Goal: Task Accomplishment & Management: Manage account settings

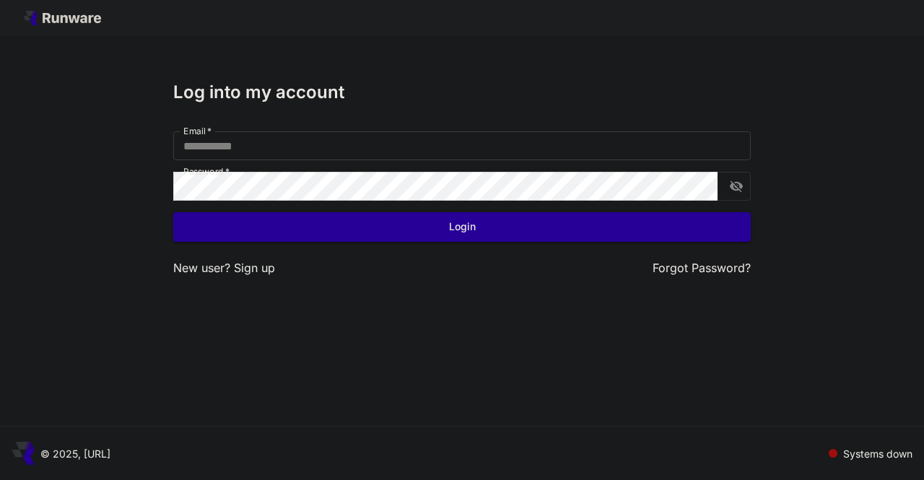
click at [312, 139] on input "Email   *" at bounding box center [462, 145] width 578 height 29
type input "**********"
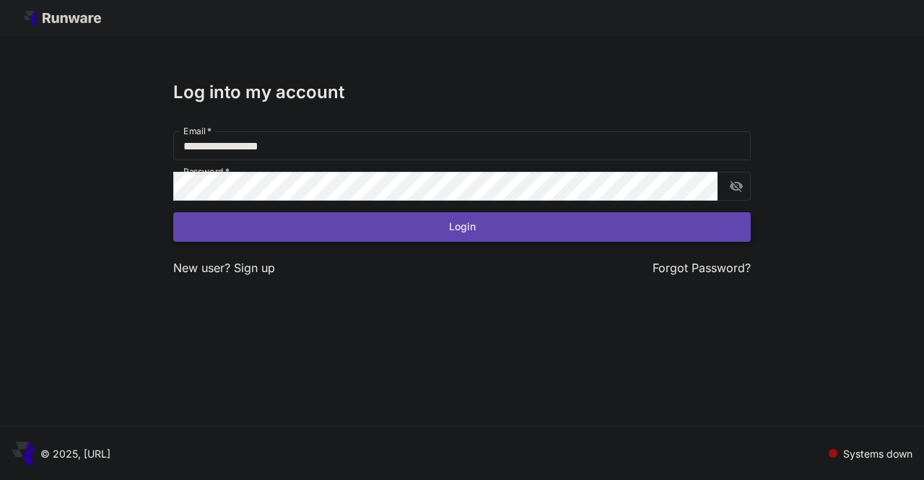
click at [248, 232] on button "Login" at bounding box center [462, 227] width 578 height 30
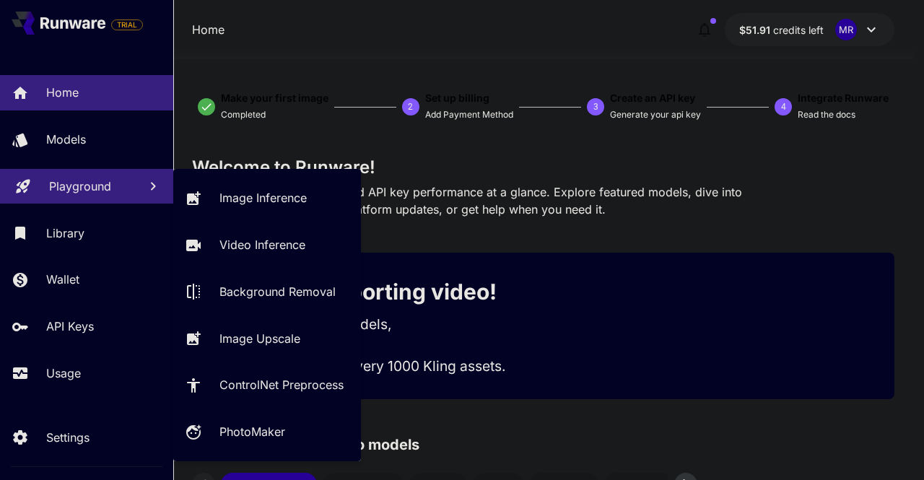
click at [73, 201] on link "Playground" at bounding box center [86, 186] width 173 height 35
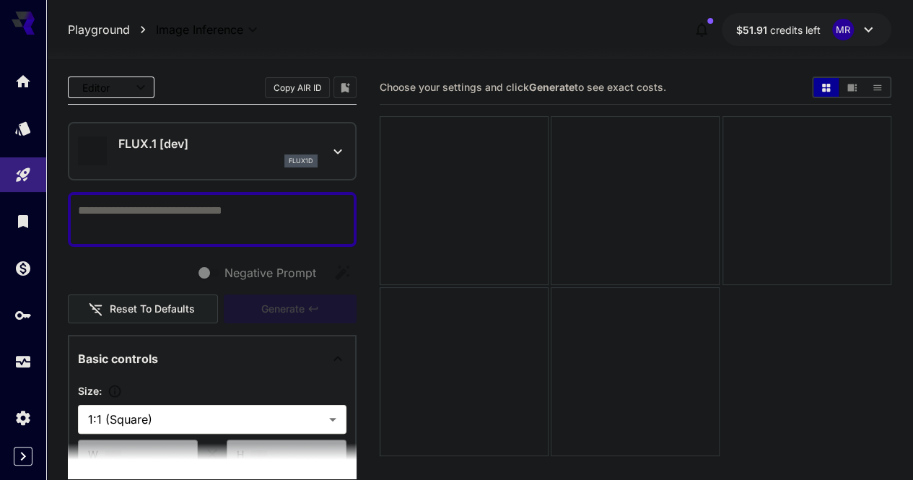
click at [199, 142] on p "FLUX.1 [dev]" at bounding box center [217, 143] width 199 height 17
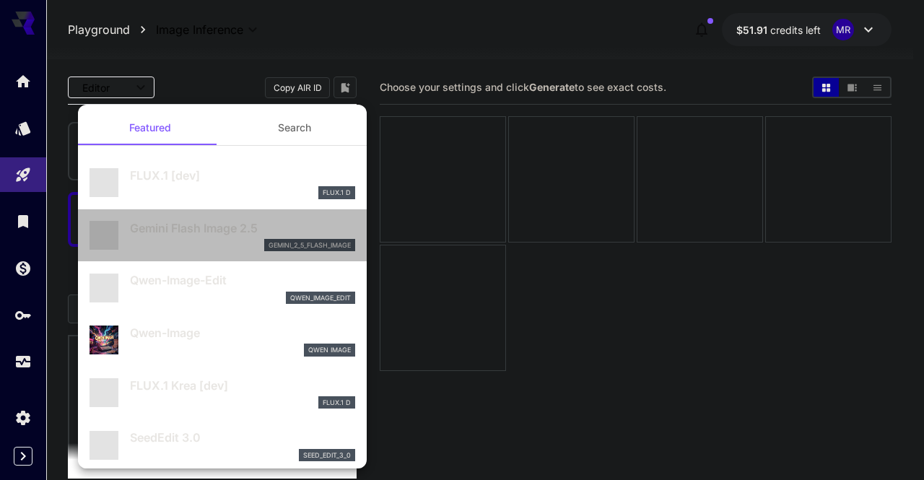
click at [225, 239] on div "gemini_2_5_flash_image" at bounding box center [242, 245] width 225 height 13
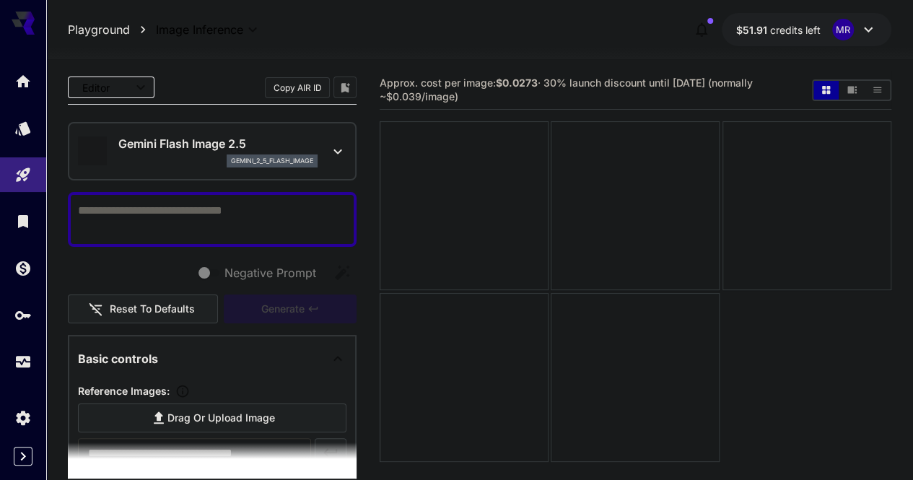
click at [220, 209] on textarea "Negative Prompt" at bounding box center [212, 219] width 269 height 35
click at [478, 222] on div at bounding box center [464, 205] width 169 height 169
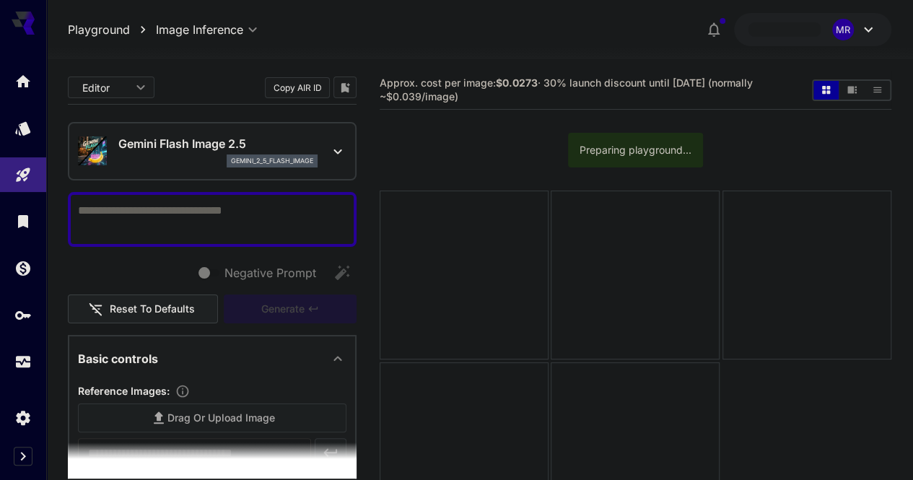
click at [618, 152] on div "Preparing playground..." at bounding box center [636, 150] width 112 height 26
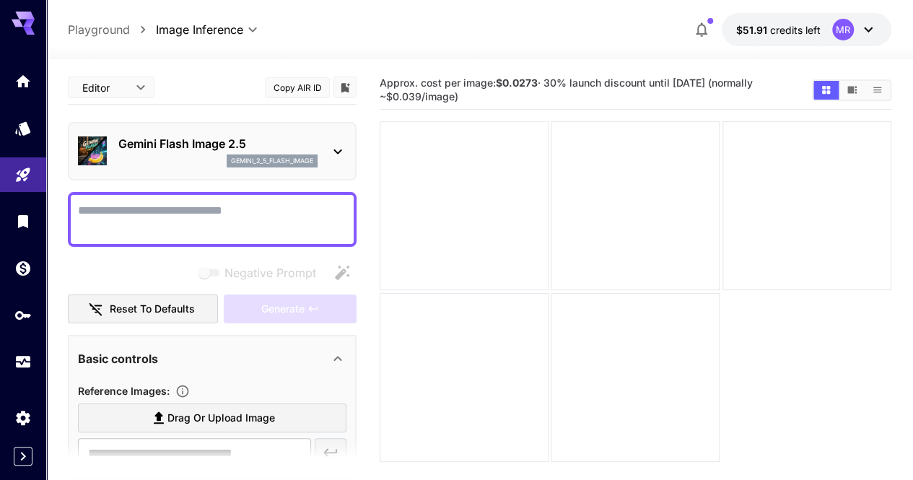
click at [437, 215] on div at bounding box center [464, 205] width 169 height 169
click at [850, 83] on button "Show images in video view" at bounding box center [852, 90] width 25 height 19
click at [161, 207] on textarea "Negative Prompt" at bounding box center [212, 219] width 269 height 35
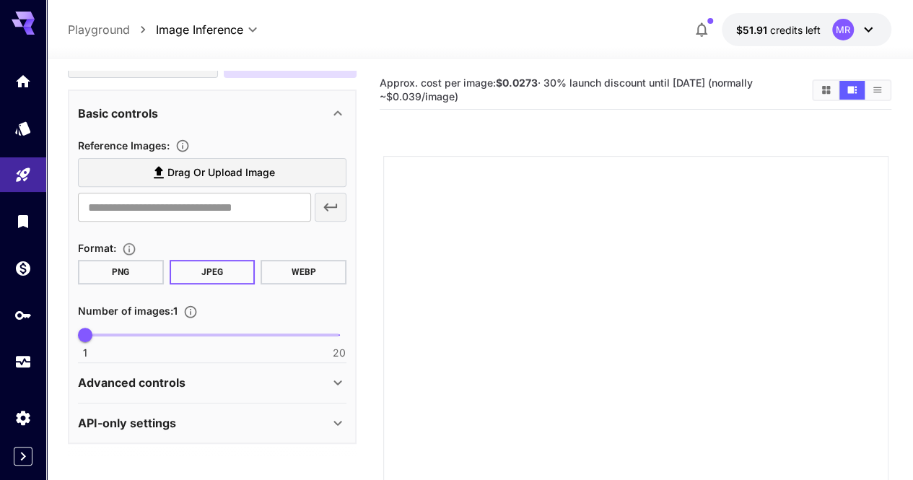
click at [133, 273] on button "PNG" at bounding box center [121, 272] width 86 height 25
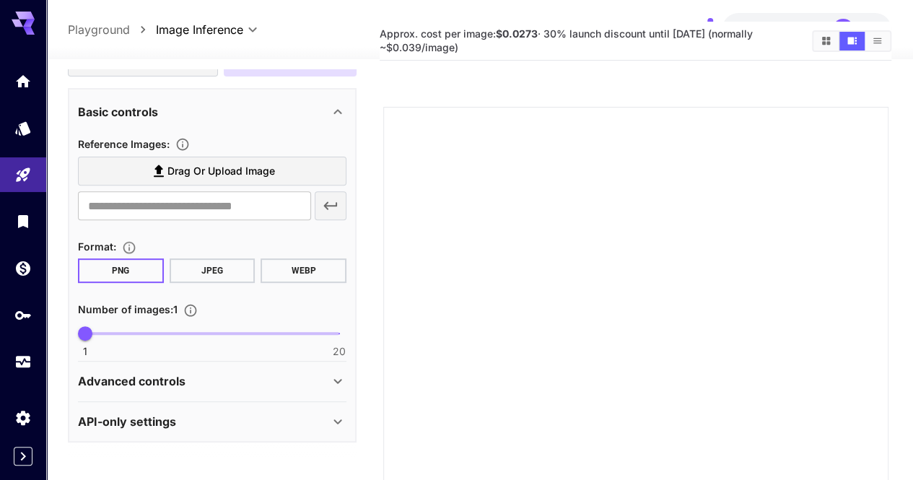
scroll to position [72, 0]
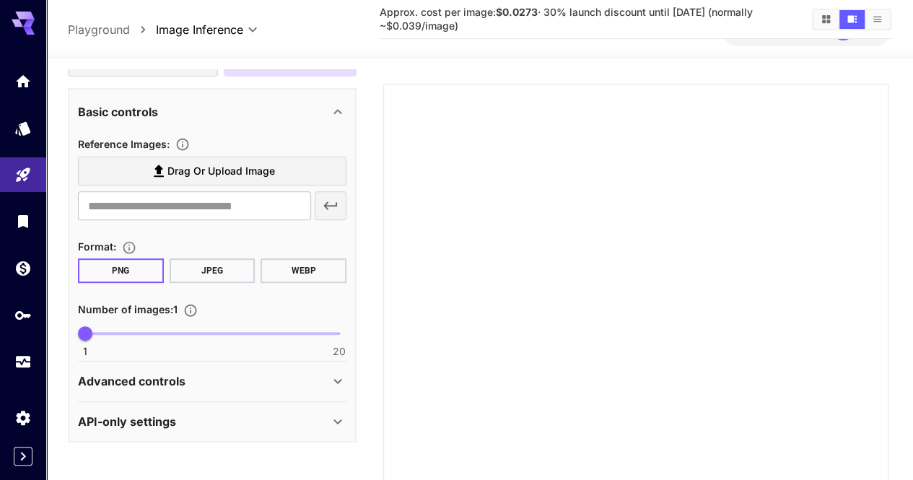
click at [230, 378] on div "Advanced controls" at bounding box center [203, 381] width 251 height 17
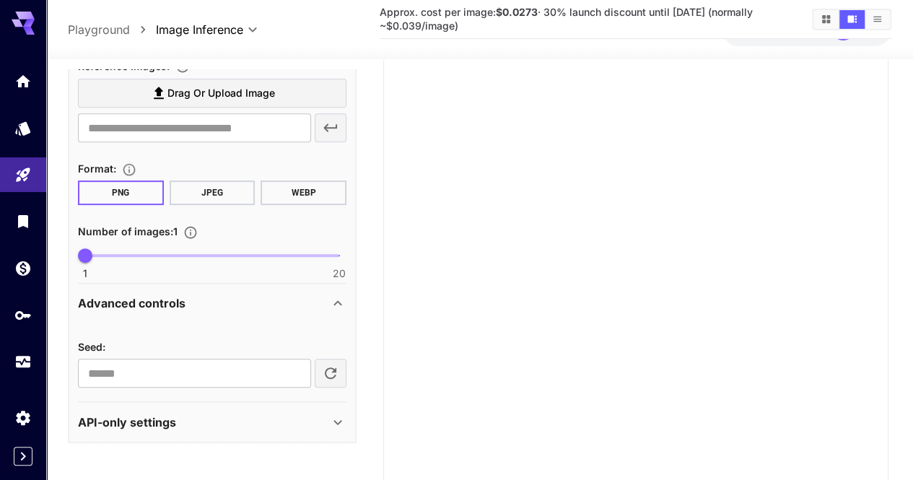
scroll to position [144, 0]
click at [231, 414] on div "API-only settings" at bounding box center [203, 422] width 251 height 17
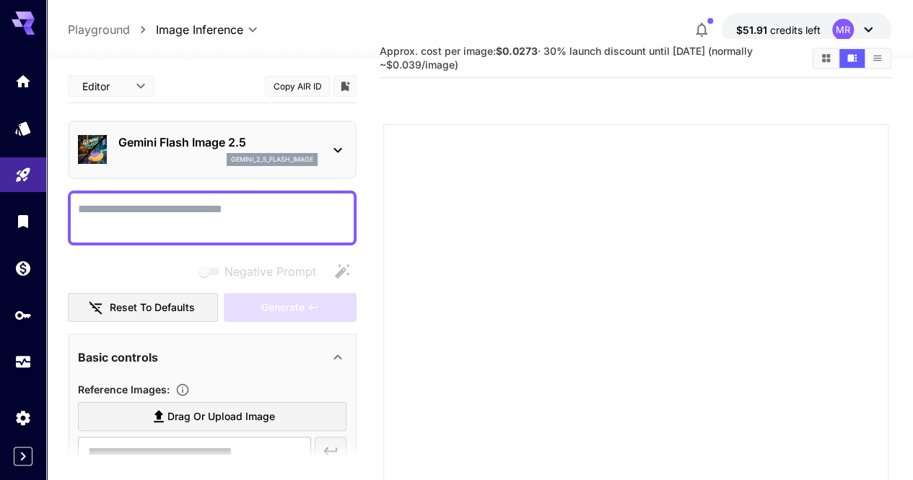
scroll to position [0, 0]
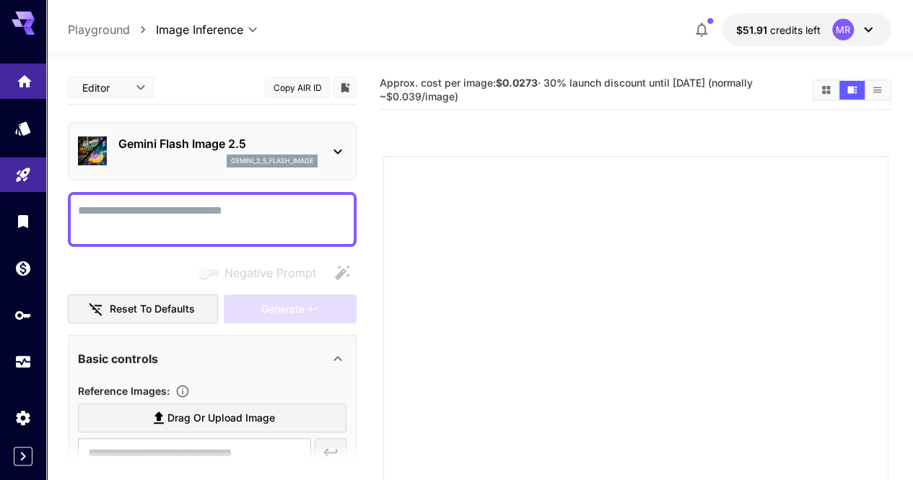
click at [14, 92] on link at bounding box center [23, 81] width 46 height 35
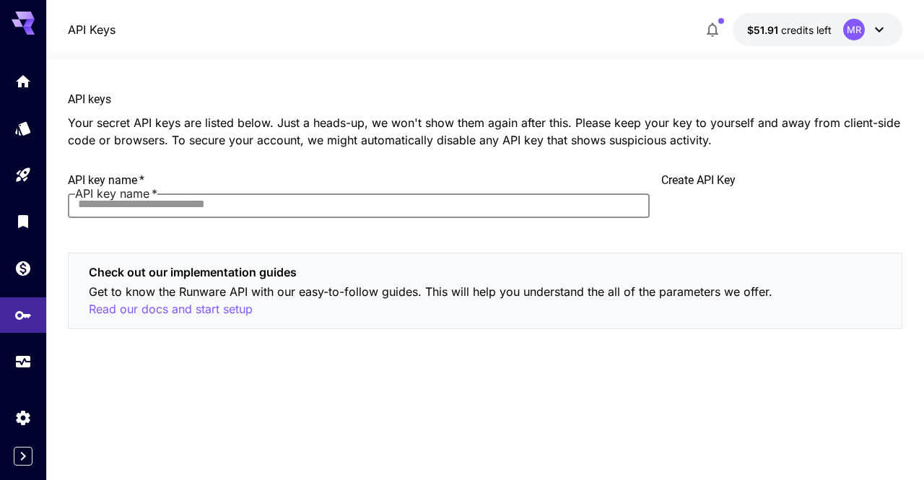
click at [422, 194] on input "API key name   *" at bounding box center [358, 203] width 581 height 29
click at [289, 189] on input "API key name   *" at bounding box center [358, 203] width 581 height 29
type input "*******"
click at [703, 188] on button "Create API Key" at bounding box center [698, 180] width 74 height 17
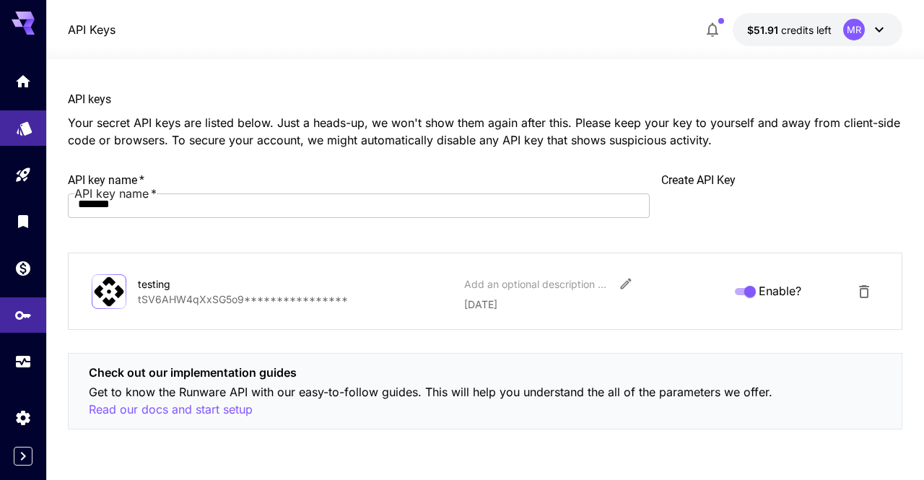
click at [22, 126] on icon "Models" at bounding box center [24, 124] width 15 height 14
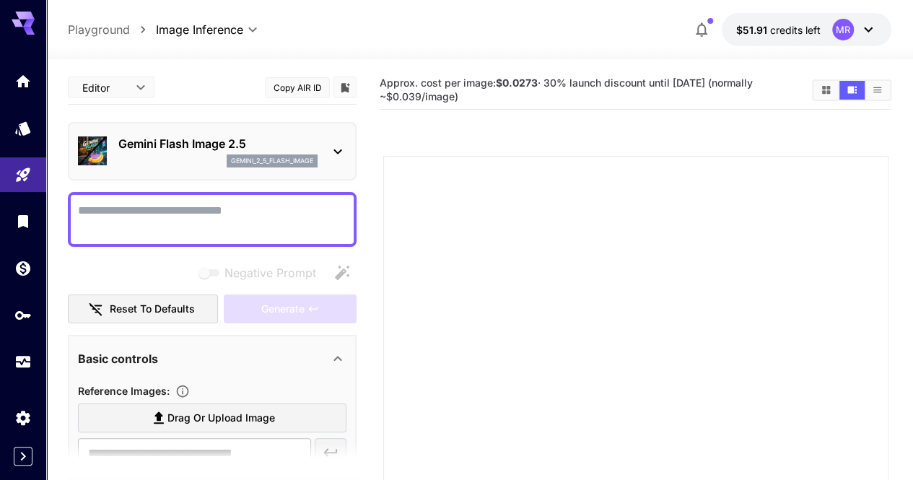
click at [247, 164] on p "gemini_2_5_flash_image" at bounding box center [272, 161] width 82 height 10
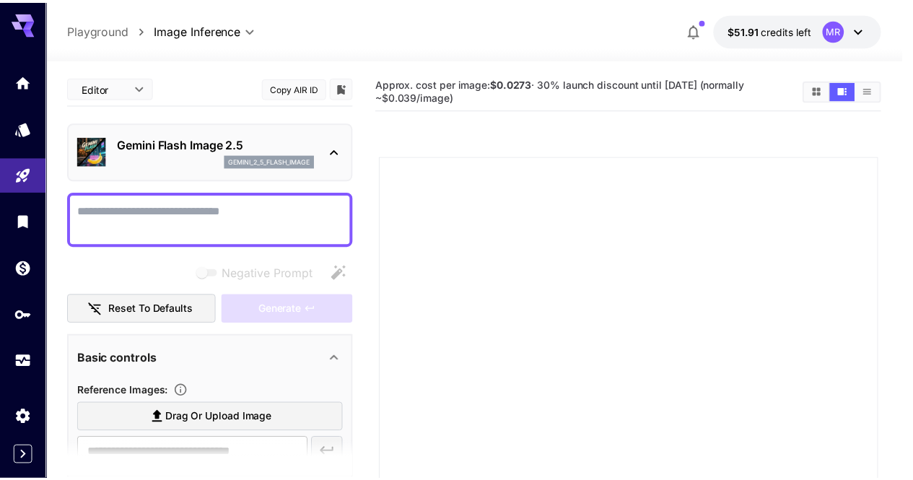
scroll to position [74, 0]
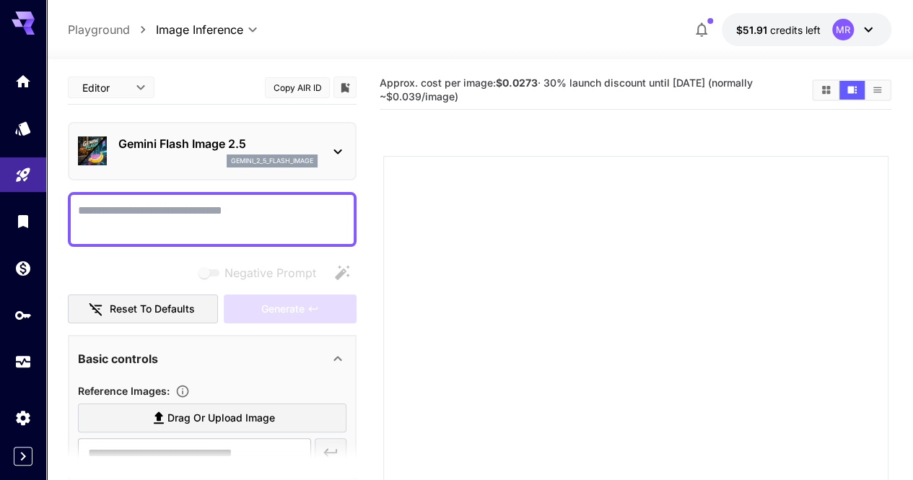
click at [314, 212] on textarea "Negative Prompt" at bounding box center [212, 219] width 269 height 35
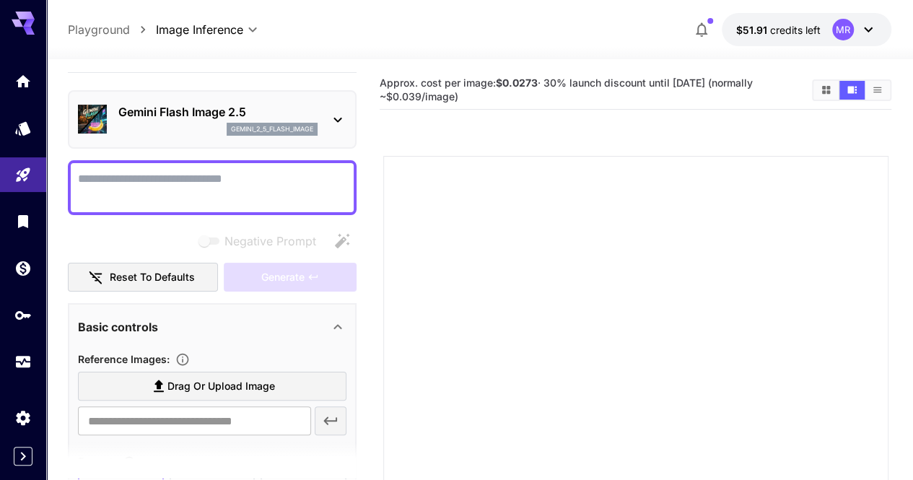
scroll to position [0, 0]
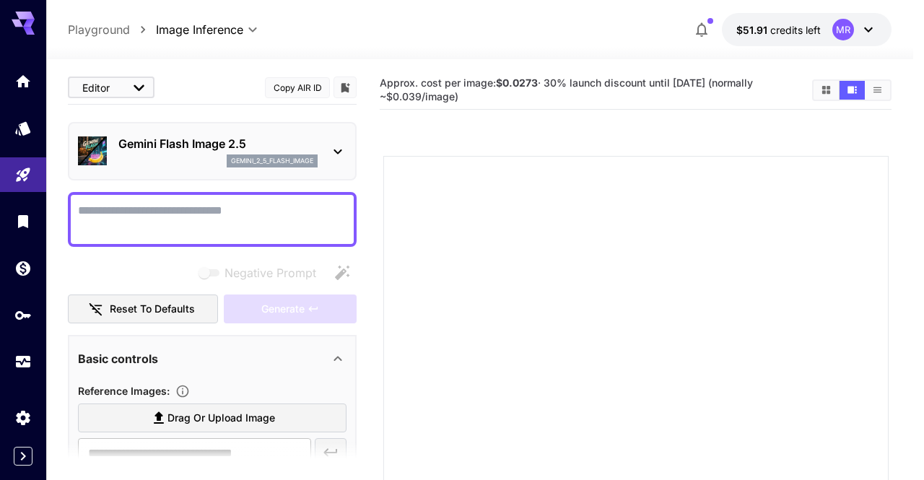
click at [101, 93] on body "**********" at bounding box center [462, 382] width 924 height 765
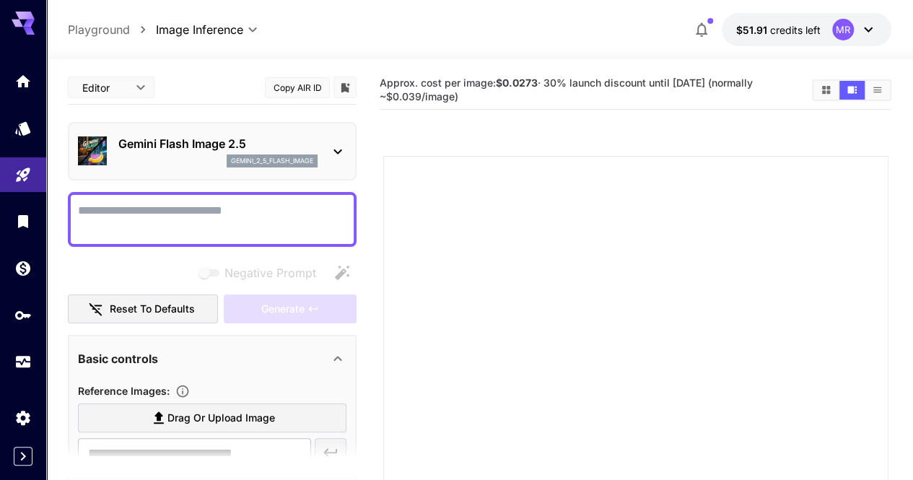
click at [403, 266] on div at bounding box center [635, 408] width 505 height 505
click at [828, 95] on icon "Show images in grid view" at bounding box center [826, 89] width 11 height 11
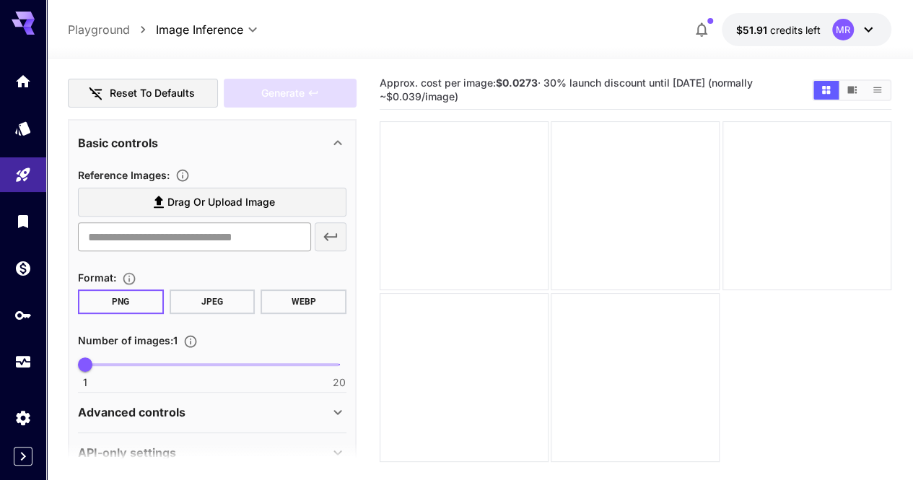
scroll to position [217, 0]
click at [195, 198] on span "Drag or upload image" at bounding box center [222, 202] width 108 height 18
click at [0, 0] on input "Drag or upload image" at bounding box center [0, 0] width 0 height 0
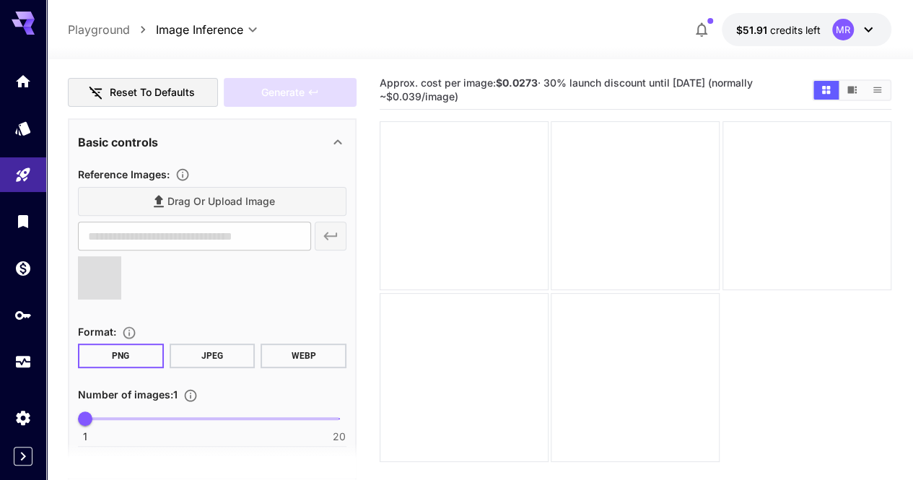
type input "**********"
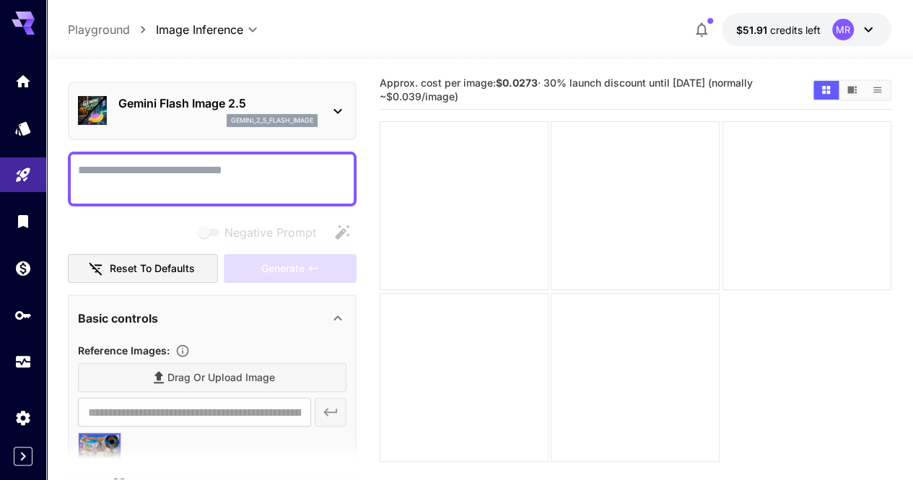
scroll to position [0, 0]
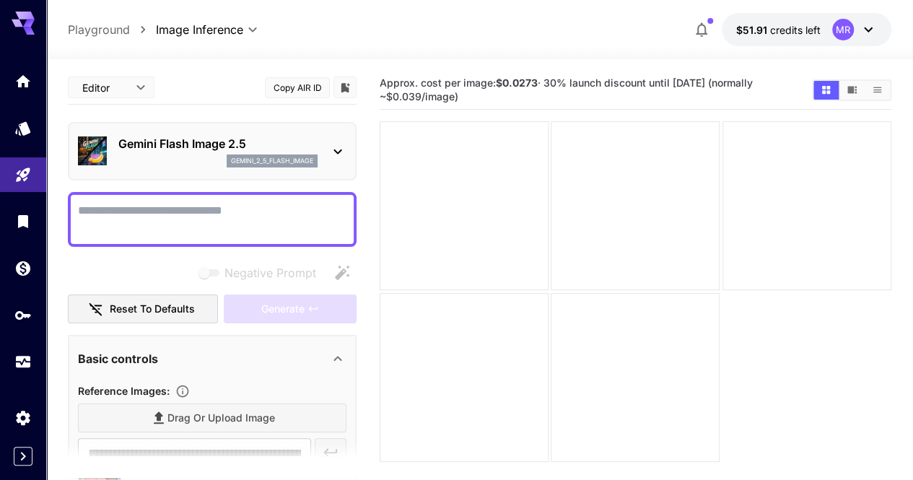
click at [212, 213] on textarea "Negative Prompt" at bounding box center [212, 219] width 269 height 35
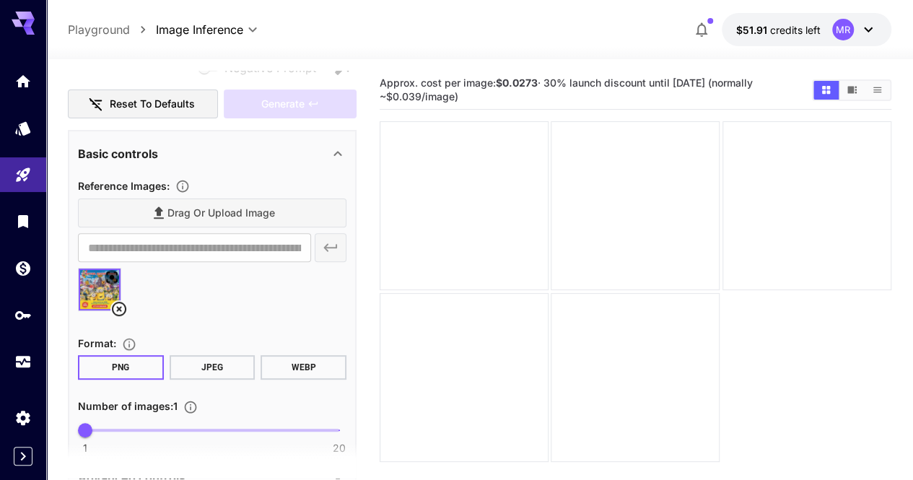
scroll to position [300, 0]
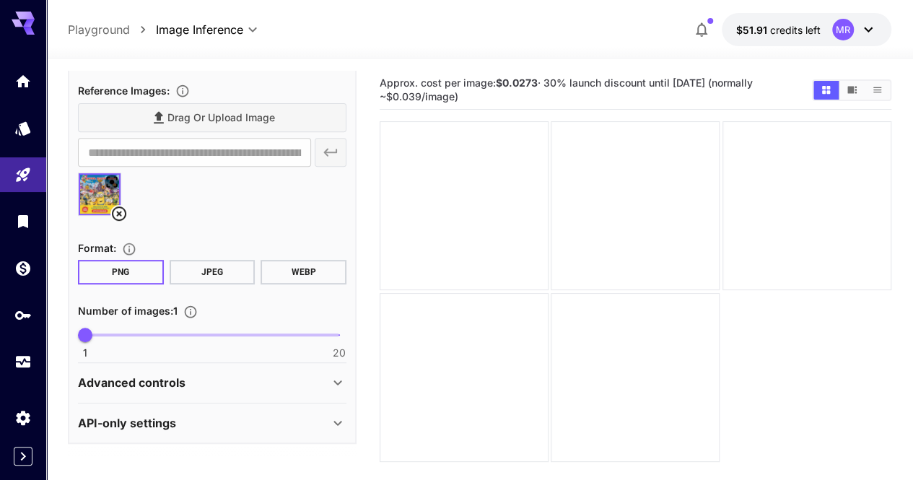
click at [94, 191] on img at bounding box center [100, 194] width 42 height 42
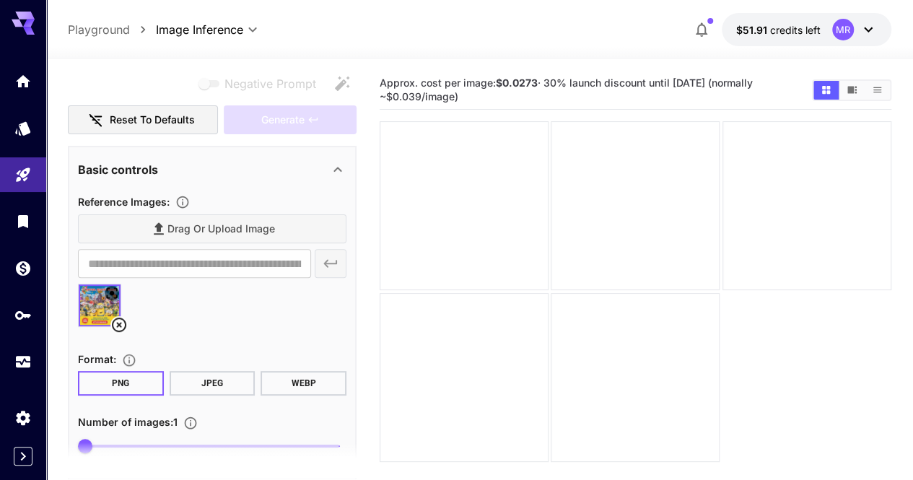
scroll to position [84, 0]
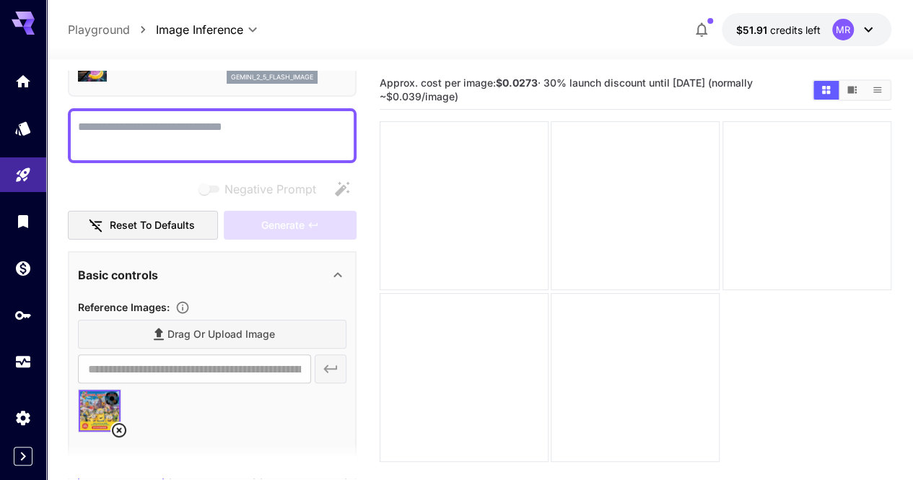
click at [173, 134] on textarea "Negative Prompt" at bounding box center [212, 135] width 269 height 35
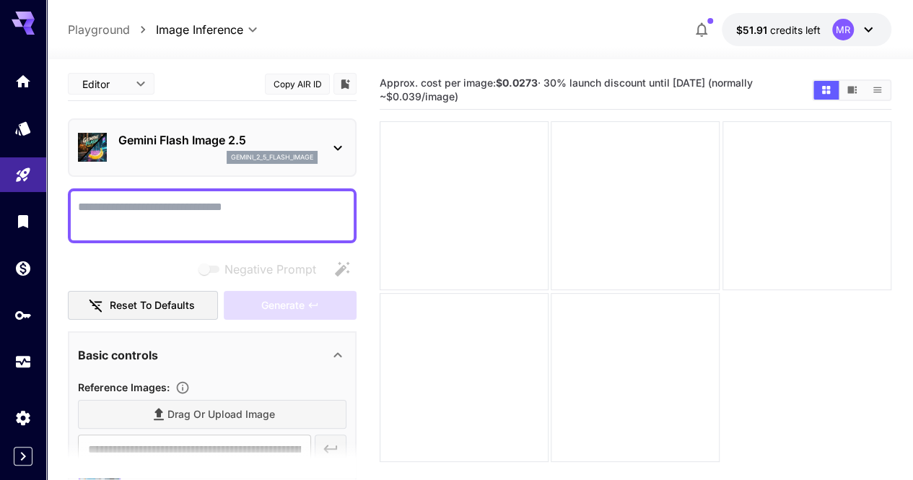
scroll to position [0, 0]
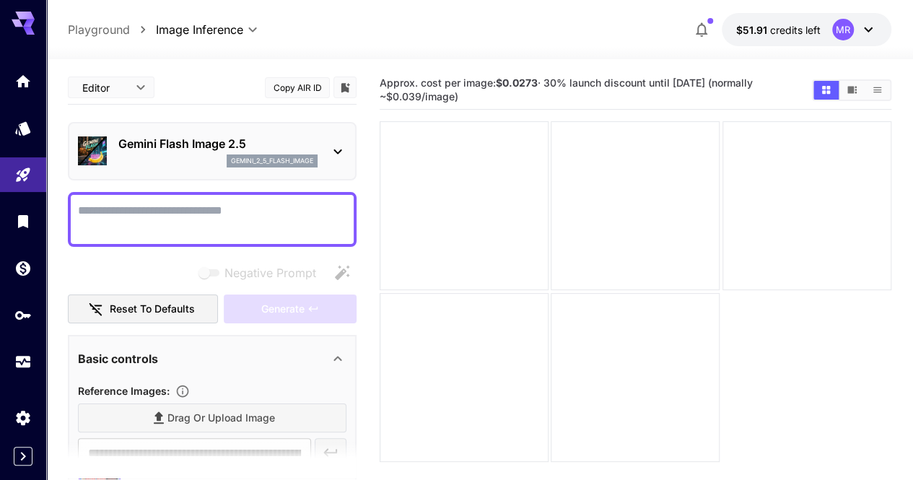
click at [259, 213] on textarea "Negative Prompt" at bounding box center [212, 219] width 269 height 35
paste textarea "**********"
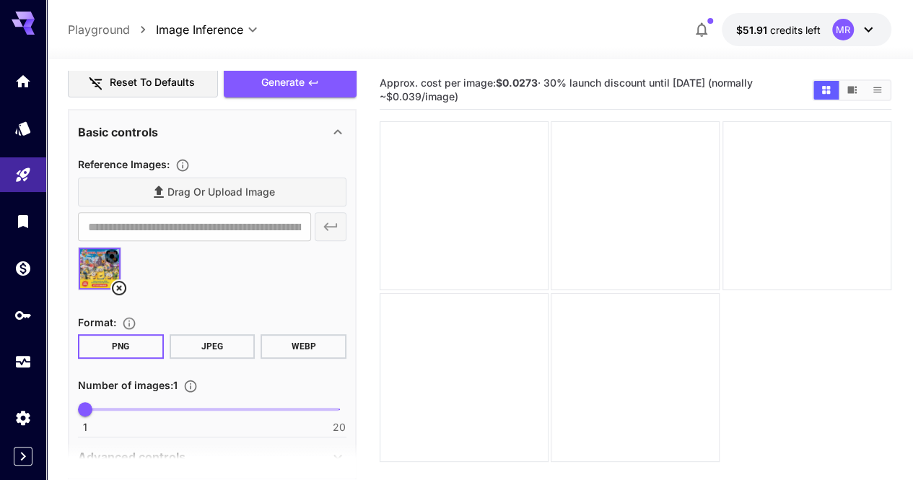
scroll to position [217, 0]
type textarea "**********"
click at [115, 295] on icon at bounding box center [118, 286] width 17 height 17
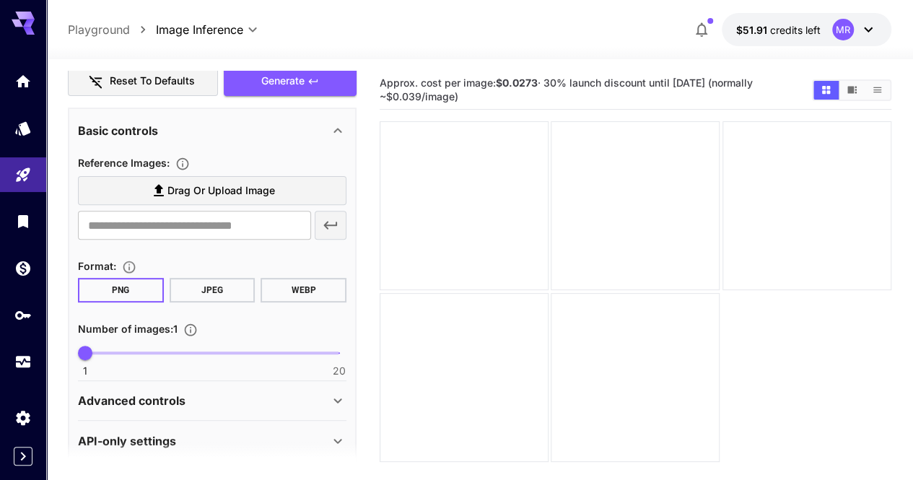
scroll to position [0, 0]
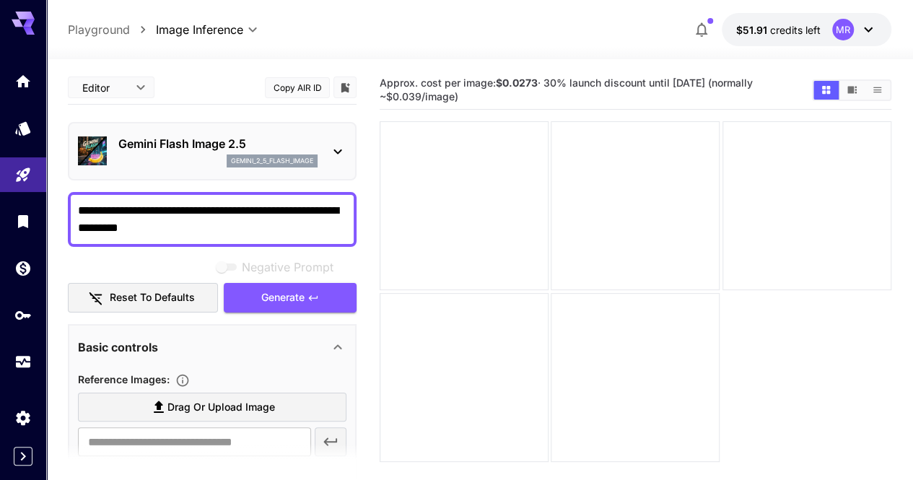
click at [189, 217] on textarea "**********" at bounding box center [212, 219] width 269 height 35
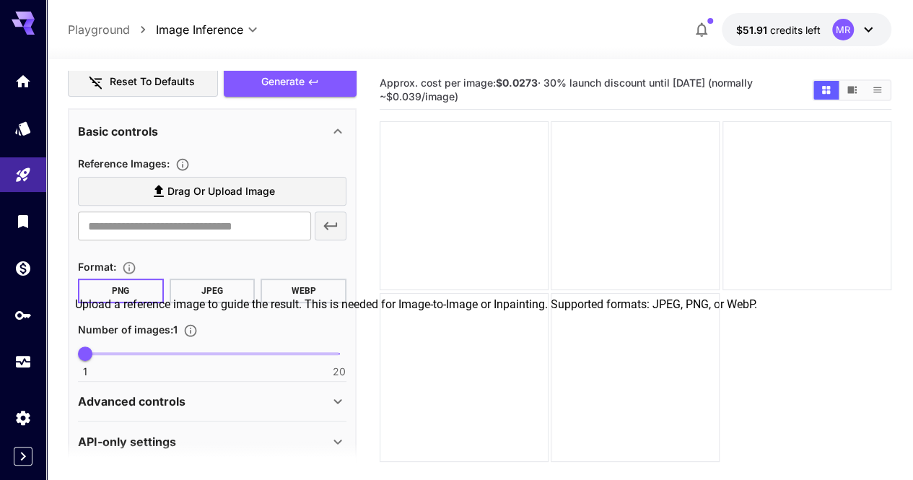
scroll to position [217, 0]
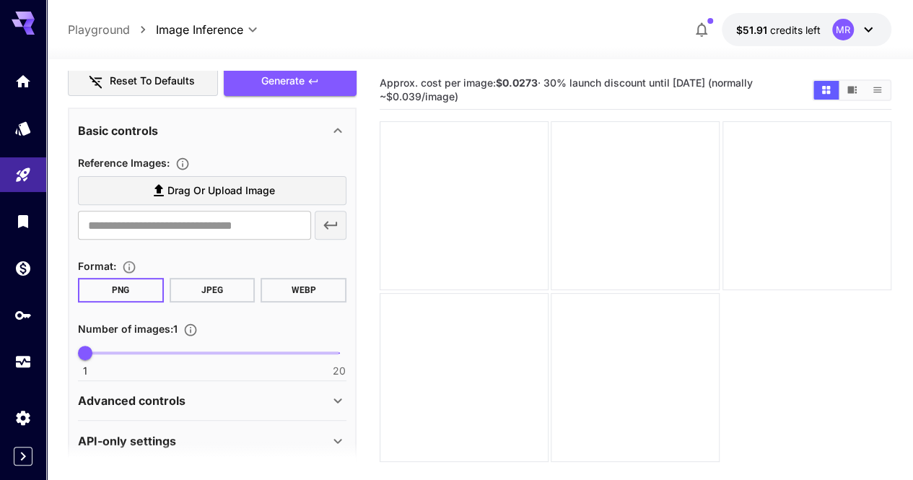
click at [246, 200] on span "Drag or upload image" at bounding box center [222, 191] width 108 height 18
click at [0, 0] on input "Drag or upload image" at bounding box center [0, 0] width 0 height 0
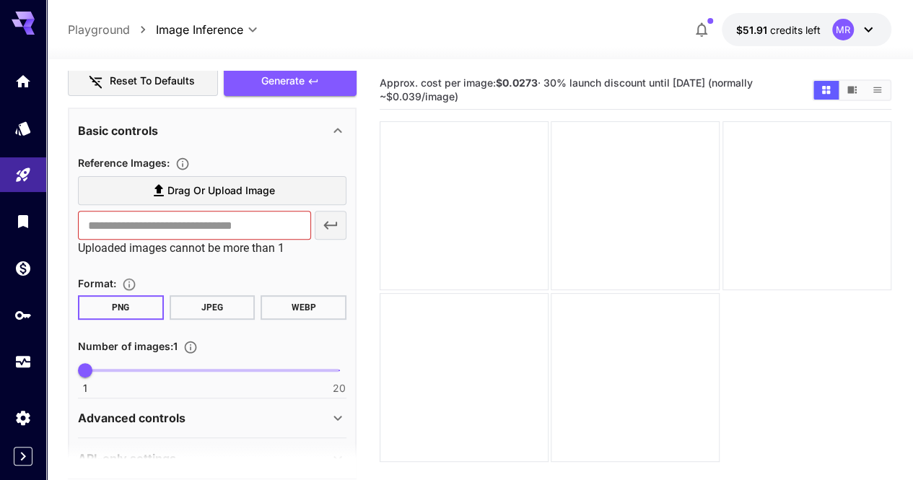
click at [253, 200] on span "Drag or upload image" at bounding box center [222, 191] width 108 height 18
click at [0, 0] on input "Drag or upload image" at bounding box center [0, 0] width 0 height 0
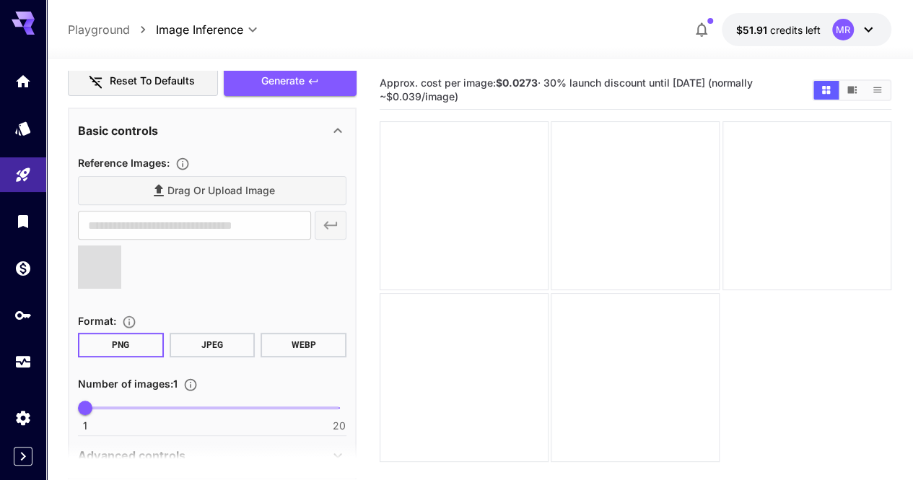
type input "**********"
click at [198, 202] on div "Drag or upload image" at bounding box center [212, 191] width 269 height 30
click at [215, 196] on div "Drag or upload image" at bounding box center [212, 191] width 269 height 30
click at [253, 204] on div "Drag or upload image" at bounding box center [212, 191] width 269 height 30
click at [274, 203] on div "Drag or upload image" at bounding box center [212, 191] width 269 height 30
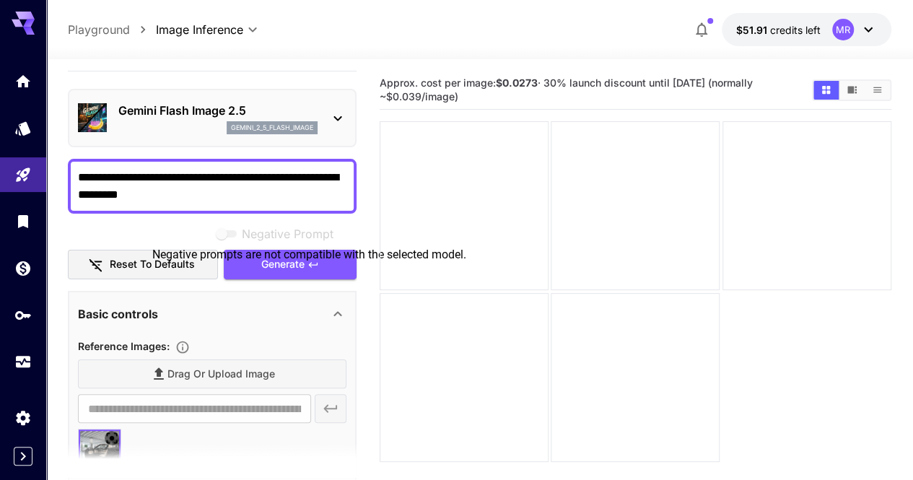
scroll to position [0, 0]
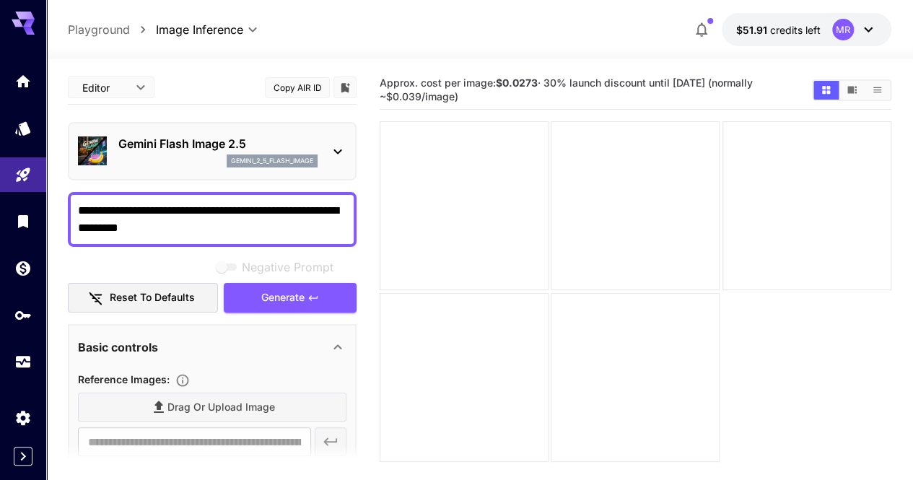
click at [298, 142] on p "Gemini Flash Image 2.5" at bounding box center [217, 143] width 199 height 17
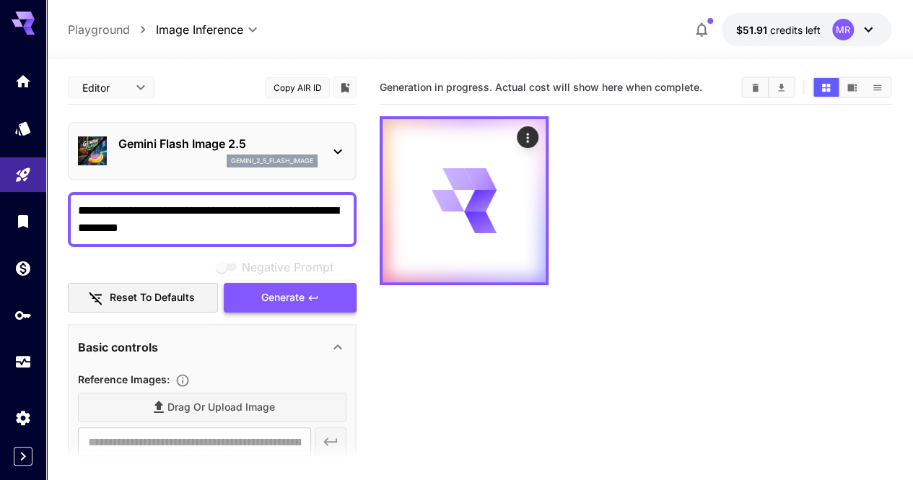
click at [264, 313] on button "Generate" at bounding box center [290, 298] width 133 height 30
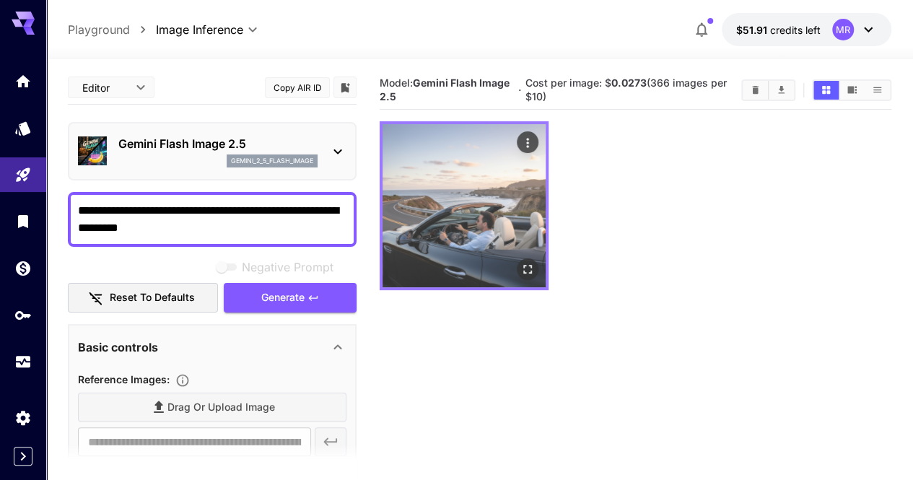
click at [442, 189] on img at bounding box center [464, 205] width 163 height 163
click at [521, 263] on icon "Open in fullscreen" at bounding box center [528, 270] width 14 height 14
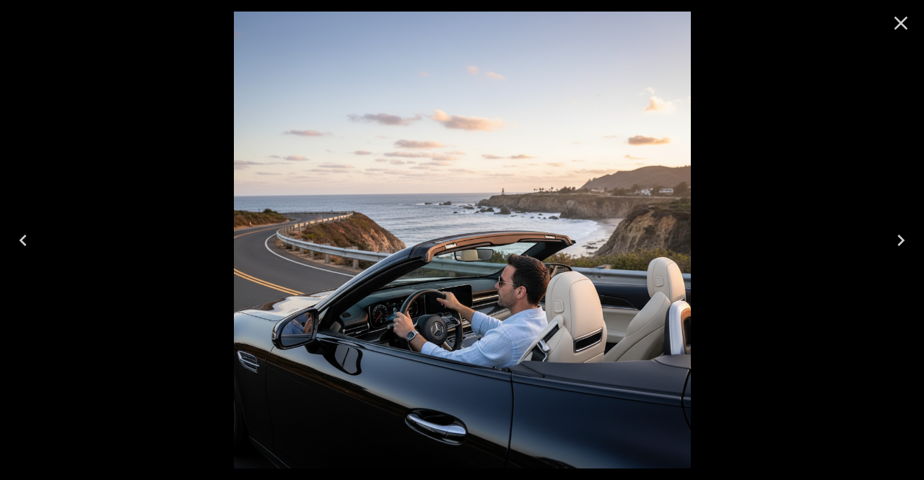
click at [152, 201] on div at bounding box center [462, 240] width 924 height 480
click at [904, 24] on icon "Close" at bounding box center [901, 23] width 23 height 23
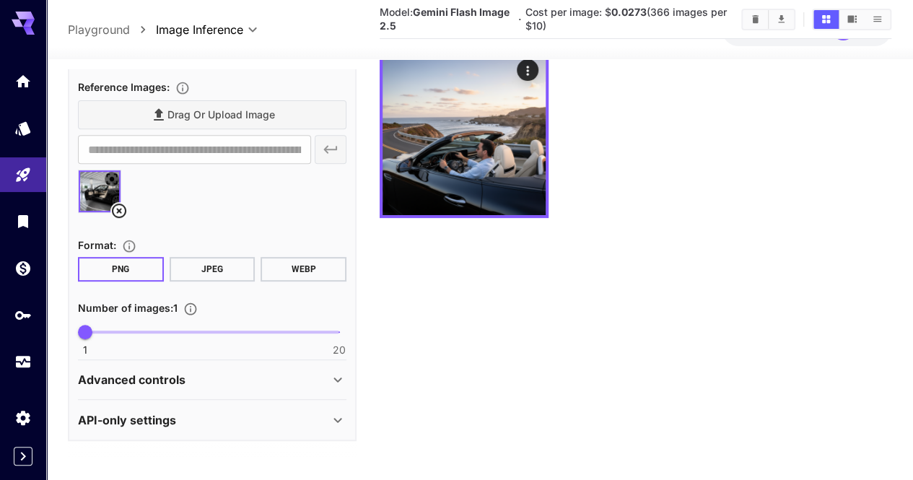
scroll to position [300, 0]
click at [184, 336] on span "1 20 8" at bounding box center [212, 332] width 254 height 22
type input "*"
drag, startPoint x: 198, startPoint y: 332, endPoint x: 80, endPoint y: 328, distance: 117.8
click at [69, 325] on div "**********" at bounding box center [212, 236] width 289 height 409
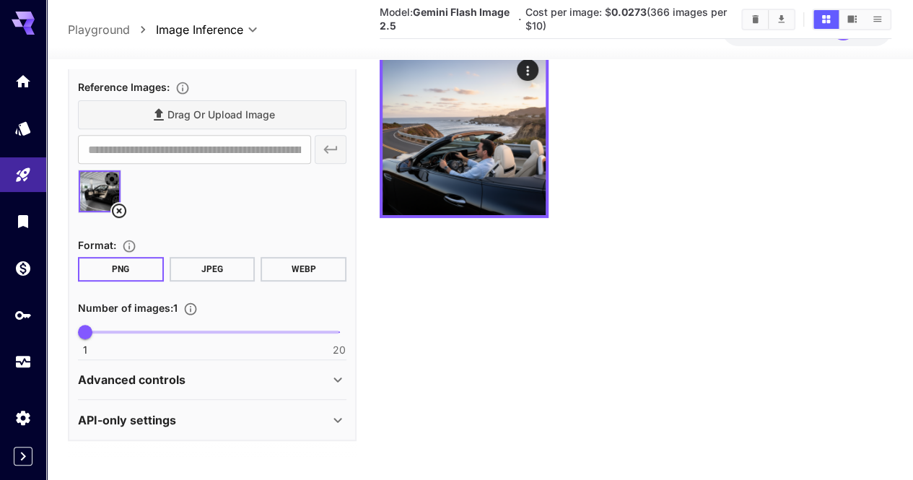
click at [163, 387] on p "Advanced controls" at bounding box center [132, 379] width 108 height 17
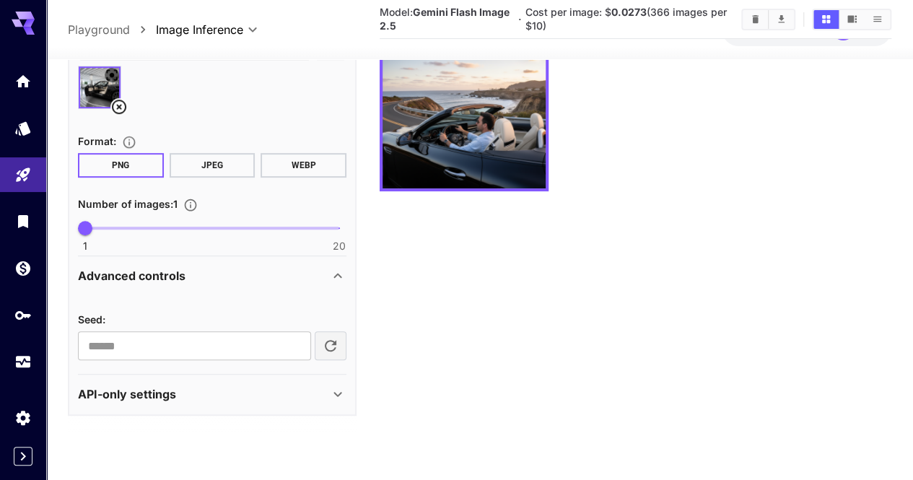
scroll to position [114, 0]
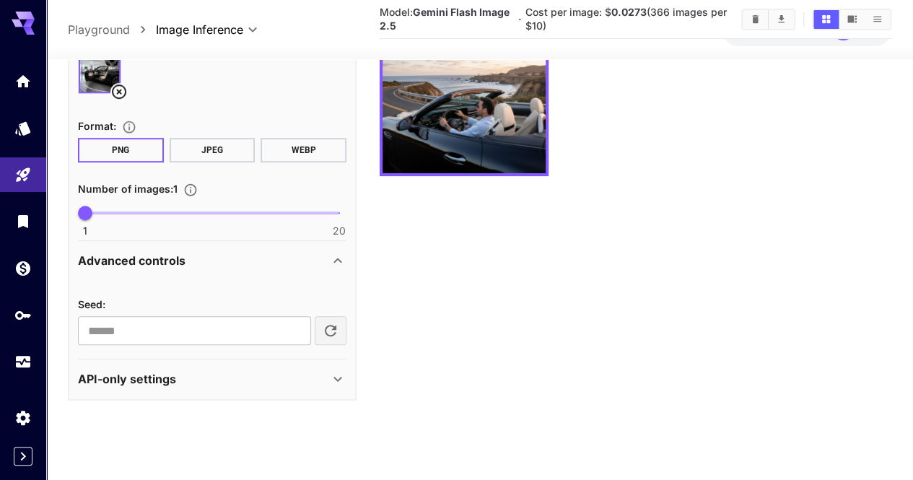
click at [192, 383] on div "API-only settings" at bounding box center [203, 378] width 251 height 17
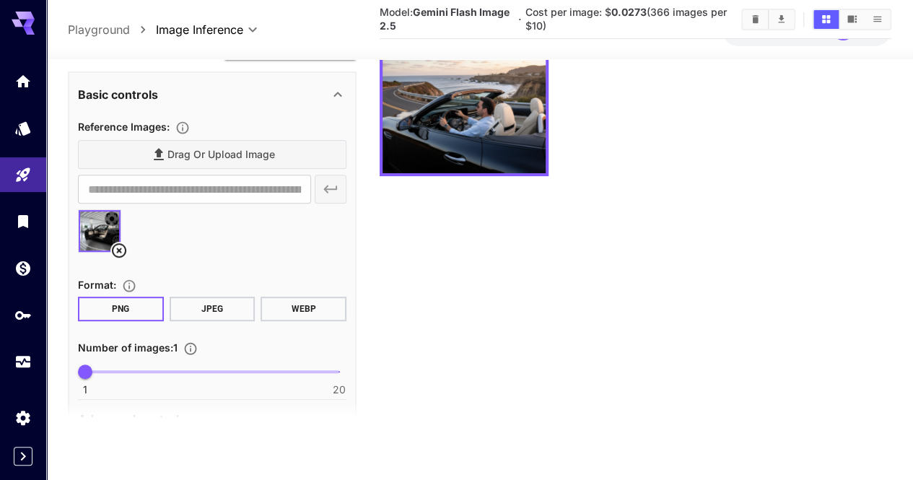
scroll to position [0, 0]
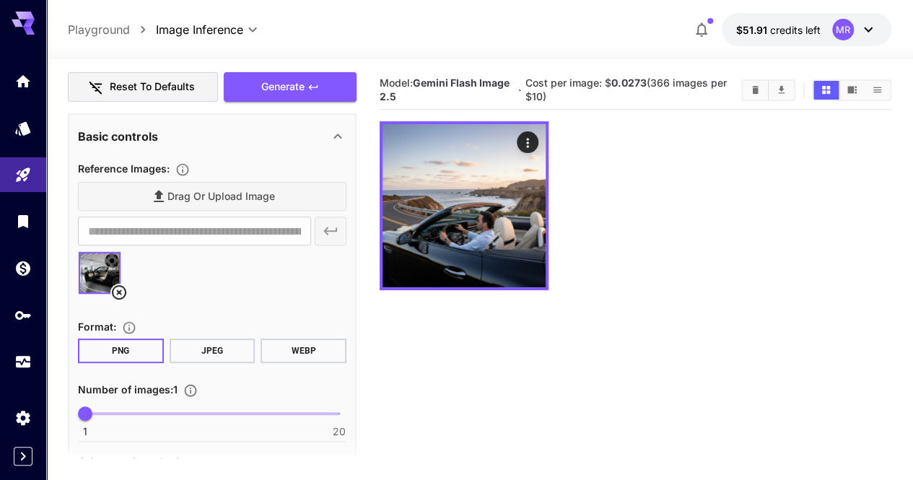
click at [240, 212] on div "Drag or upload image" at bounding box center [212, 197] width 269 height 30
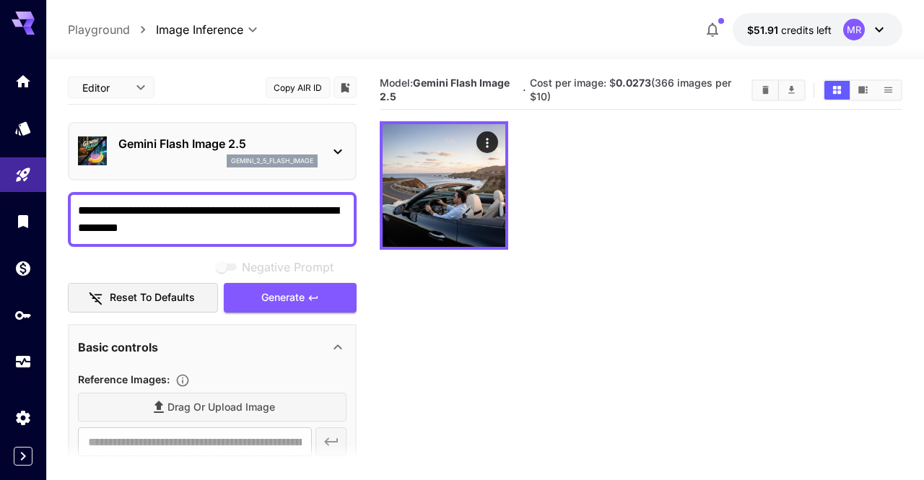
click at [136, 87] on body "**********" at bounding box center [462, 297] width 924 height 594
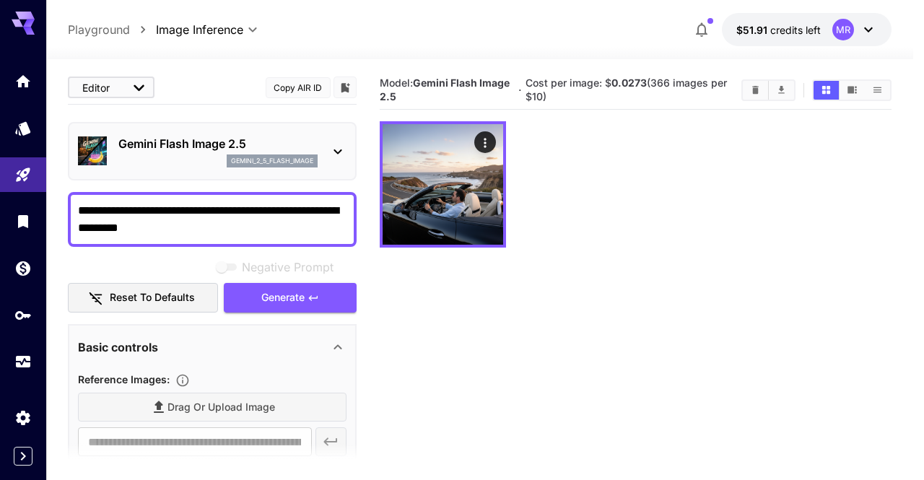
type input "****"
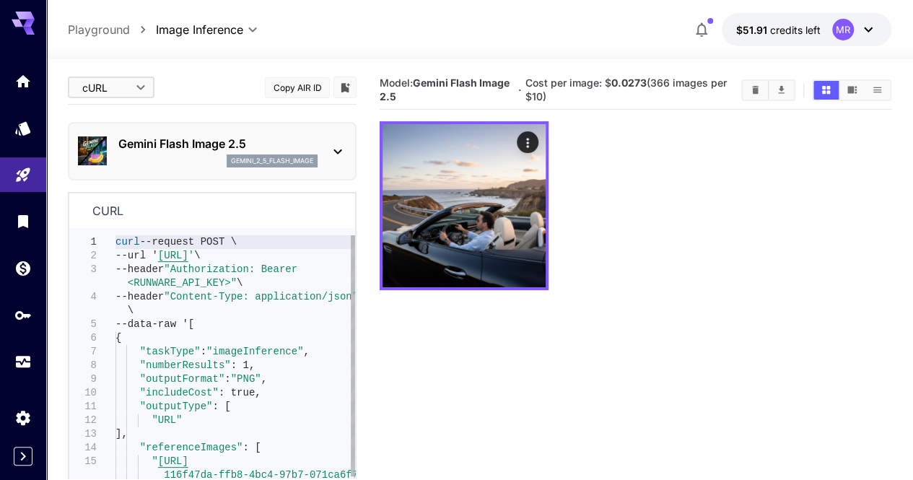
click at [211, 284] on div "curl --request POST \ --url ' [URL] ' \ --header "Authorization: Bearer <RUNWAR…" at bounding box center [236, 434] width 240 height 398
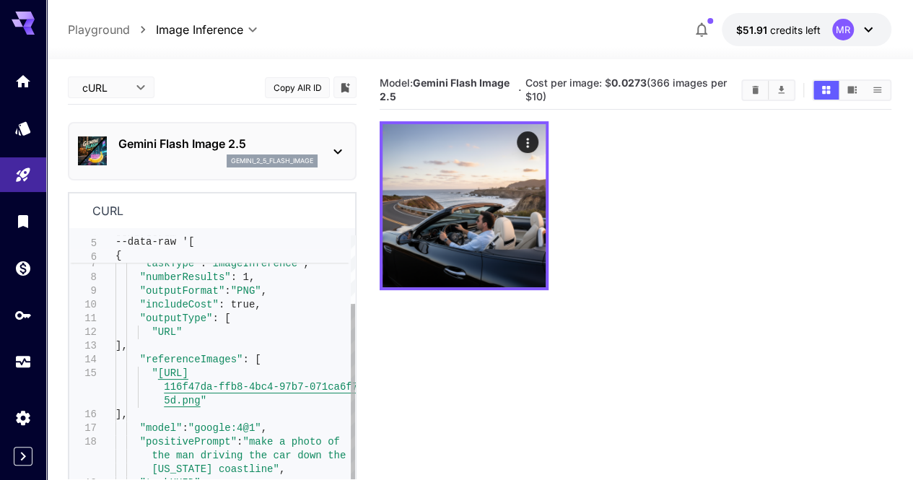
click at [228, 350] on div "--data-raw '[ { "taskType" : "imageInference" , "numberResults" : 1, "outputFor…" at bounding box center [236, 346] width 240 height 398
click at [243, 370] on div "--data-raw '[ { "taskType" : "imageInference" , "numberResults" : 1, "outputFor…" at bounding box center [236, 346] width 240 height 398
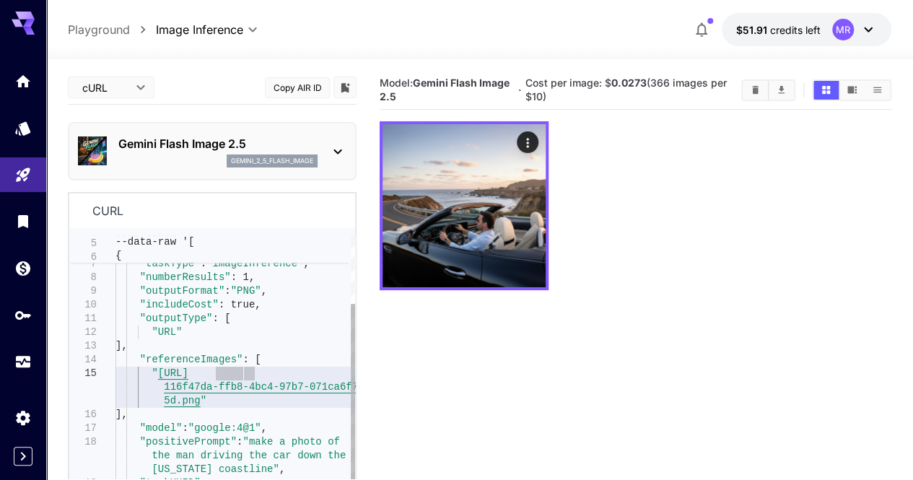
scroll to position [82, 0]
type textarea "**********"
click at [251, 169] on div "Gemini Flash Image 2.5 gemini_2_5_flash_image" at bounding box center [212, 151] width 269 height 44
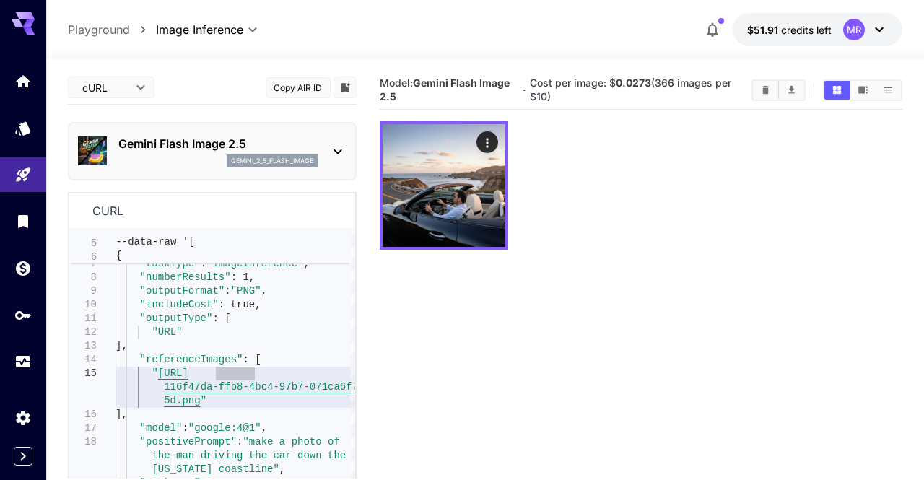
click at [116, 99] on body "**********" at bounding box center [462, 297] width 924 height 594
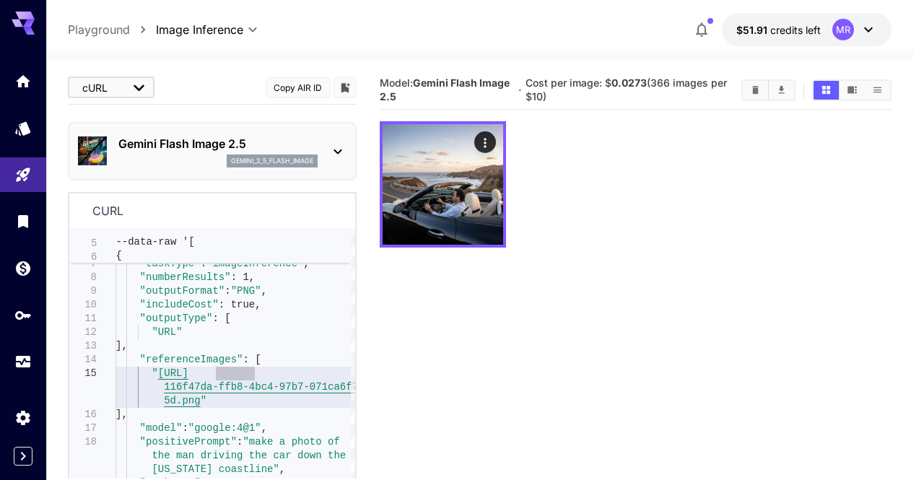
type input "****"
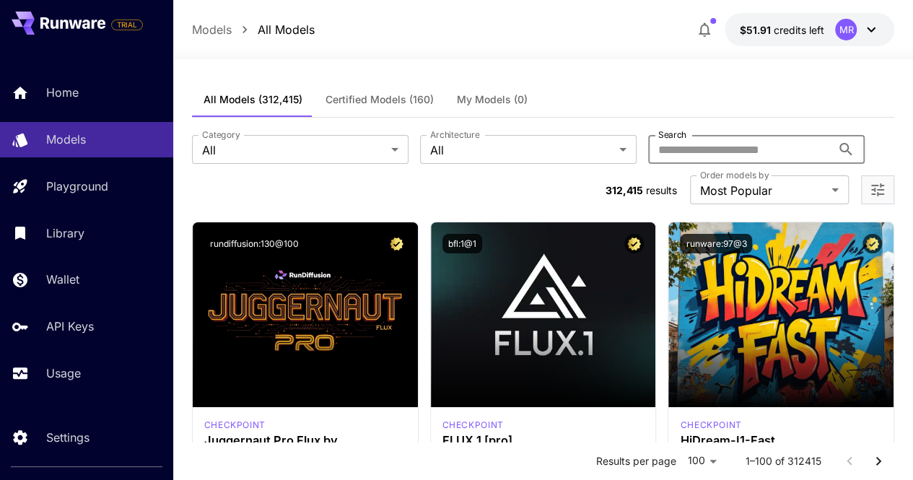
click at [648, 151] on input "Search" at bounding box center [739, 149] width 183 height 29
type input "******"
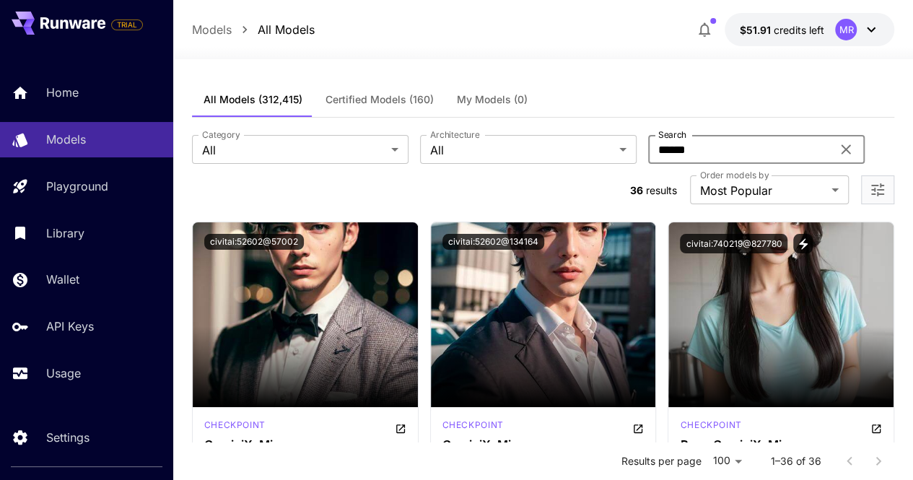
click at [388, 96] on span "Certified Models (160)" at bounding box center [380, 99] width 108 height 13
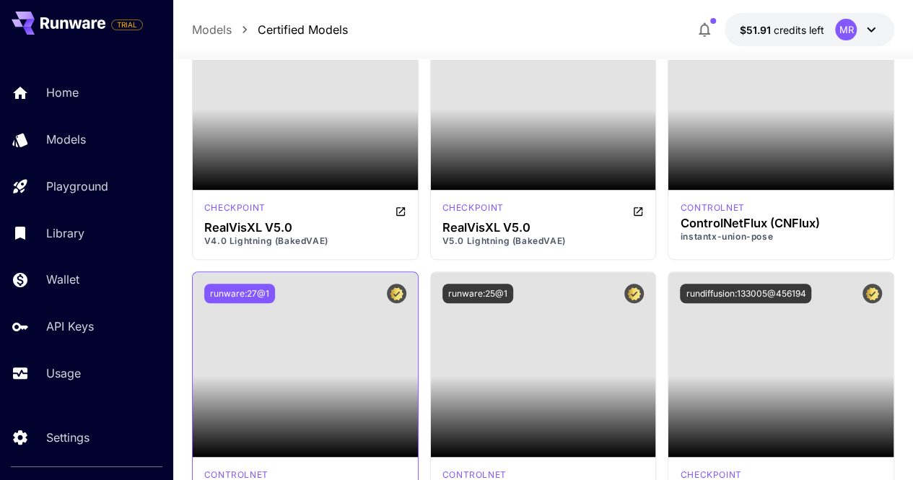
scroll to position [3105, 0]
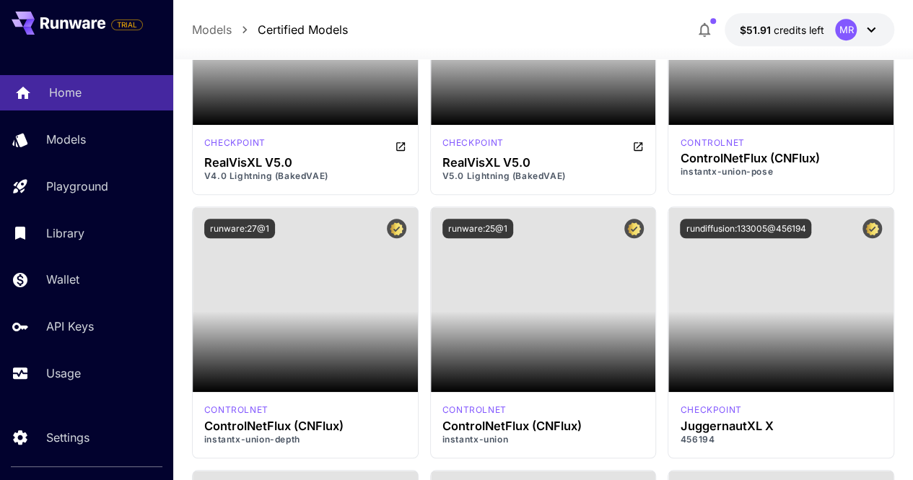
click at [71, 93] on p "Home" at bounding box center [65, 92] width 32 height 17
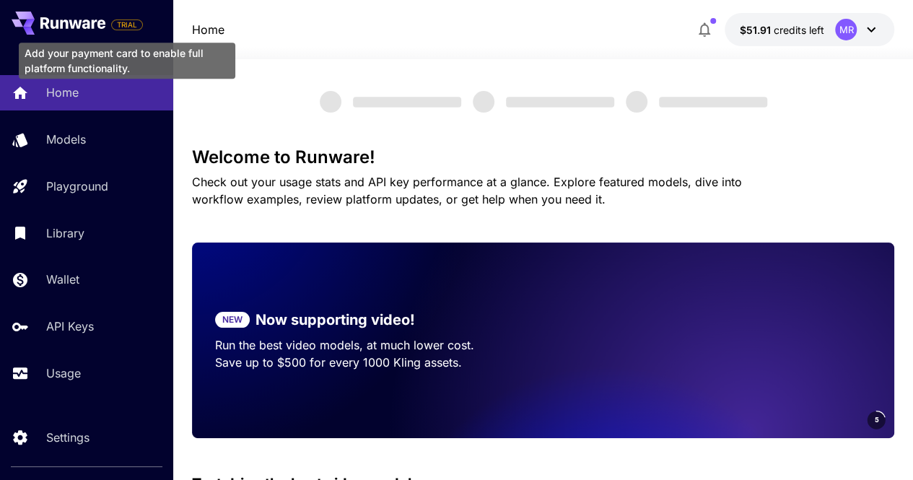
click at [123, 25] on span "TRIAL" at bounding box center [127, 24] width 30 height 11
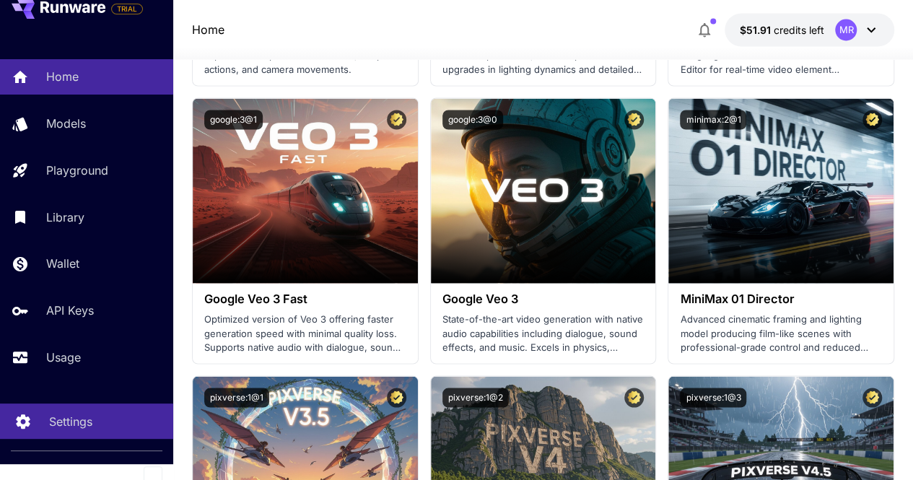
scroll to position [25, 0]
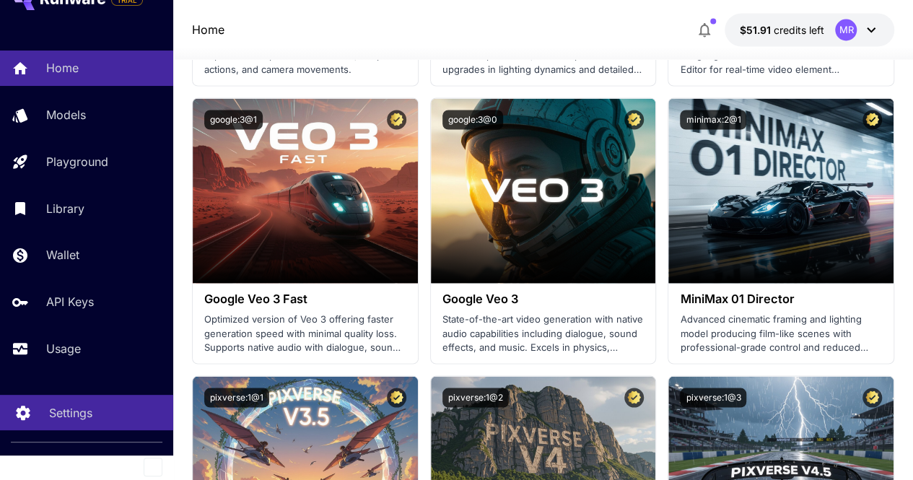
click at [139, 410] on div "Settings" at bounding box center [105, 412] width 113 height 17
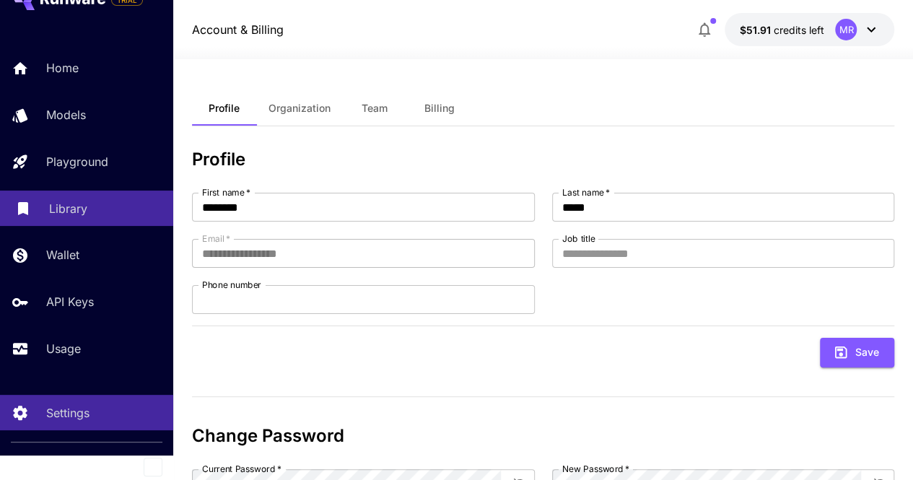
click at [82, 201] on p "Library" at bounding box center [68, 208] width 38 height 17
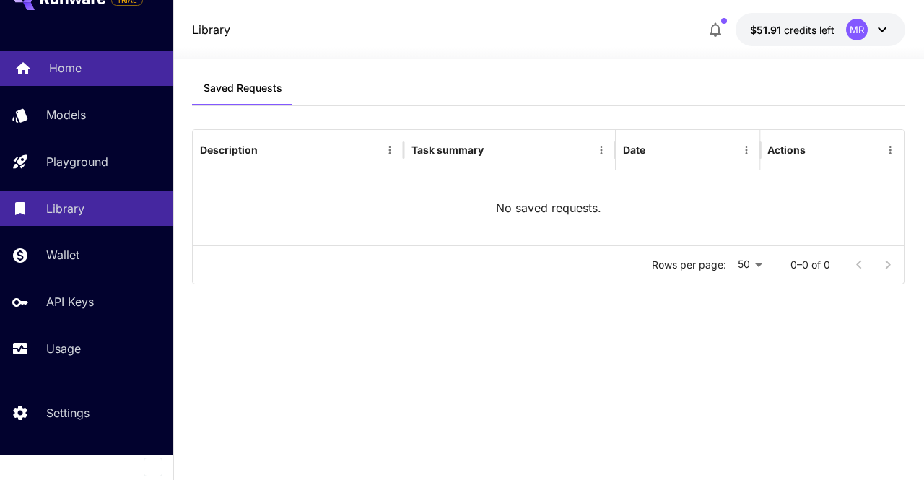
click at [107, 51] on link "Home" at bounding box center [86, 68] width 173 height 35
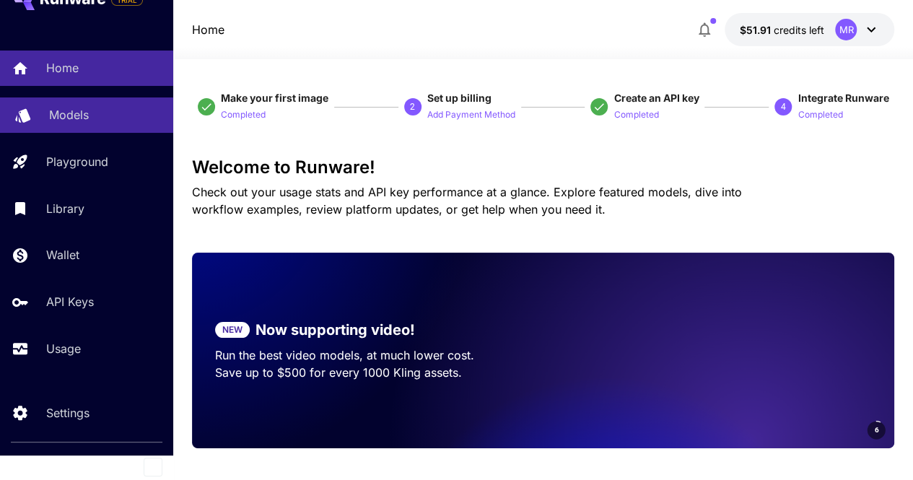
click at [104, 113] on div "Models" at bounding box center [105, 114] width 113 height 17
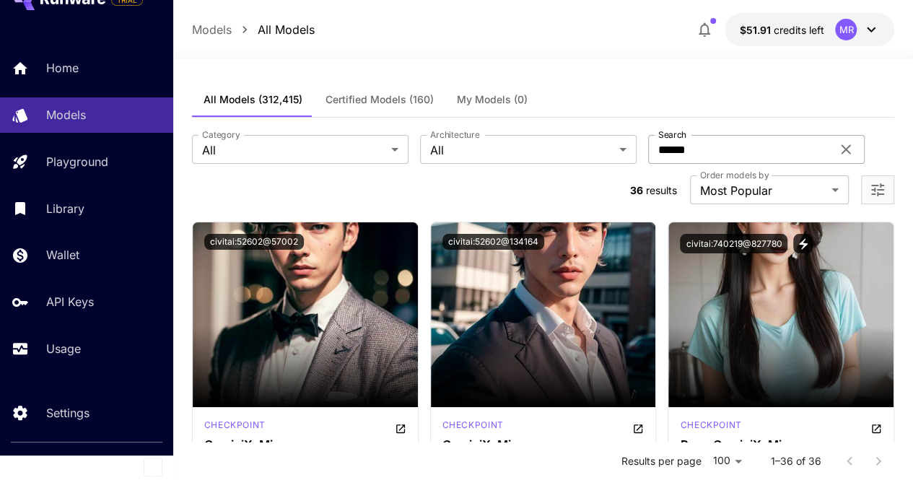
click at [648, 152] on input "******" at bounding box center [739, 149] width 183 height 29
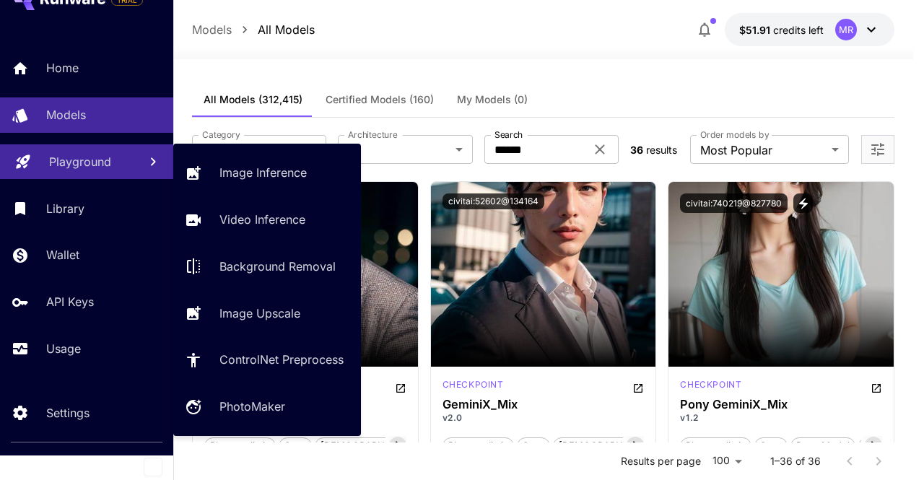
click at [104, 160] on p "Playground" at bounding box center [80, 161] width 62 height 17
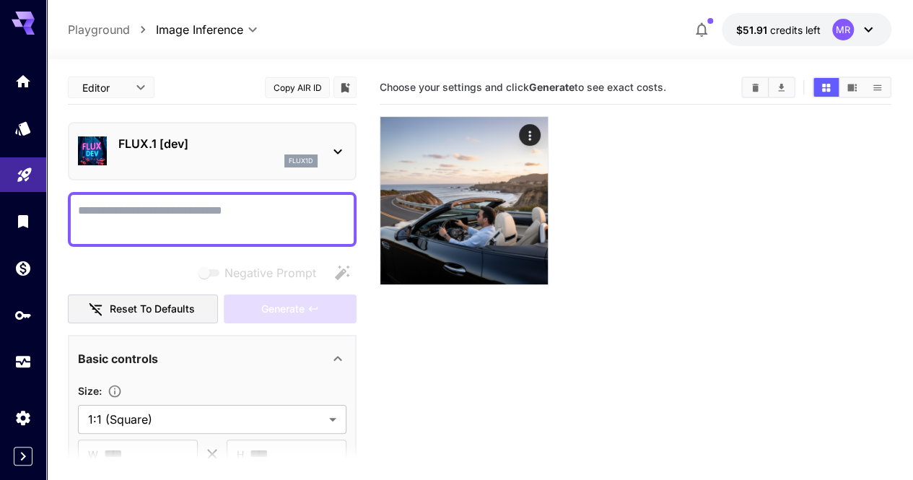
click at [225, 146] on p "FLUX.1 [dev]" at bounding box center [217, 143] width 199 height 17
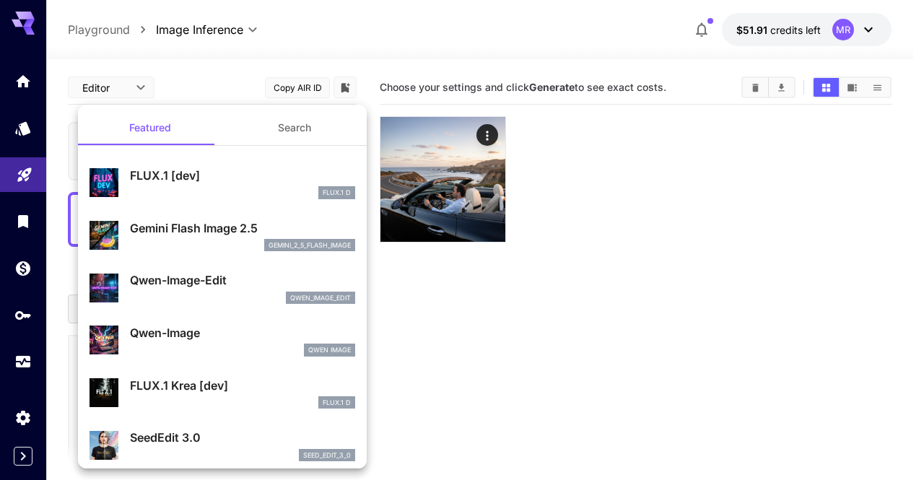
click at [27, 87] on div at bounding box center [462, 240] width 924 height 480
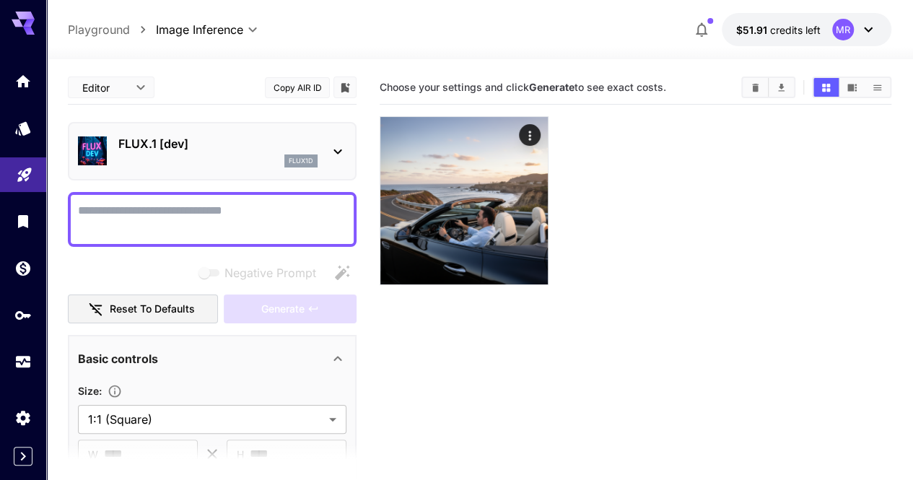
click at [27, 87] on div "Featured Search FLUX.1 [dev] FLUX.1 D Gemini Flash Image 2.5 gemini_2_5_flash_i…" at bounding box center [144, 216] width 289 height 433
click at [27, 87] on link at bounding box center [23, 81] width 46 height 35
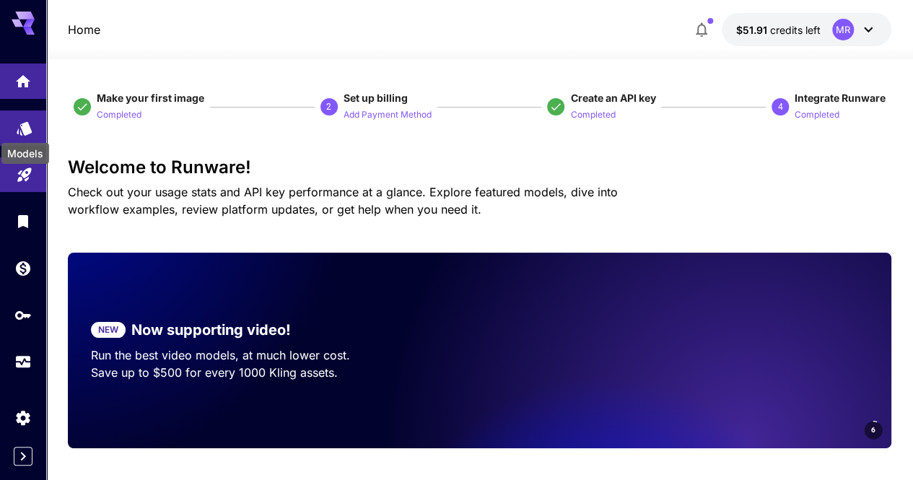
click at [27, 122] on icon "Models" at bounding box center [24, 124] width 15 height 14
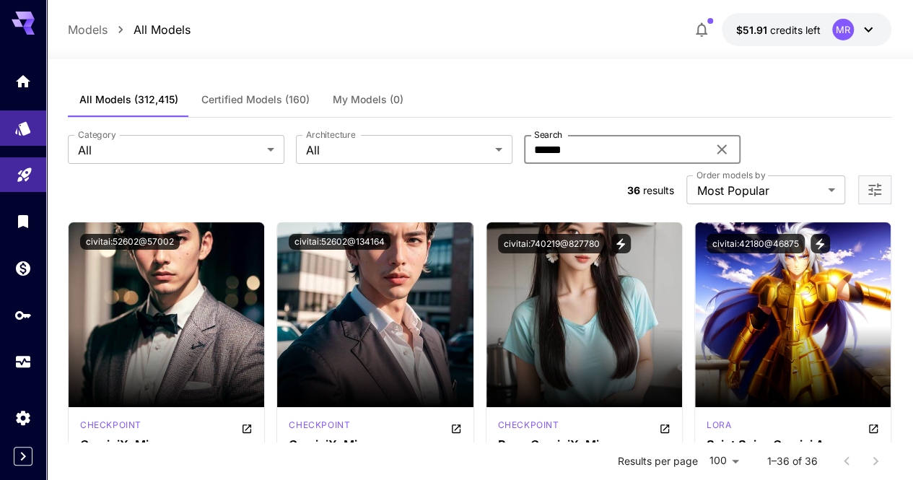
click at [524, 151] on input "******" at bounding box center [615, 149] width 183 height 29
type input "**********"
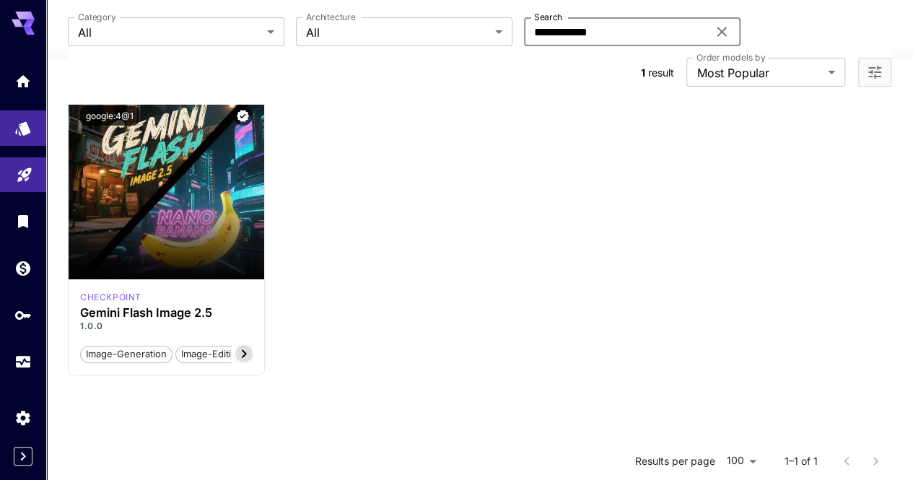
scroll to position [72, 0]
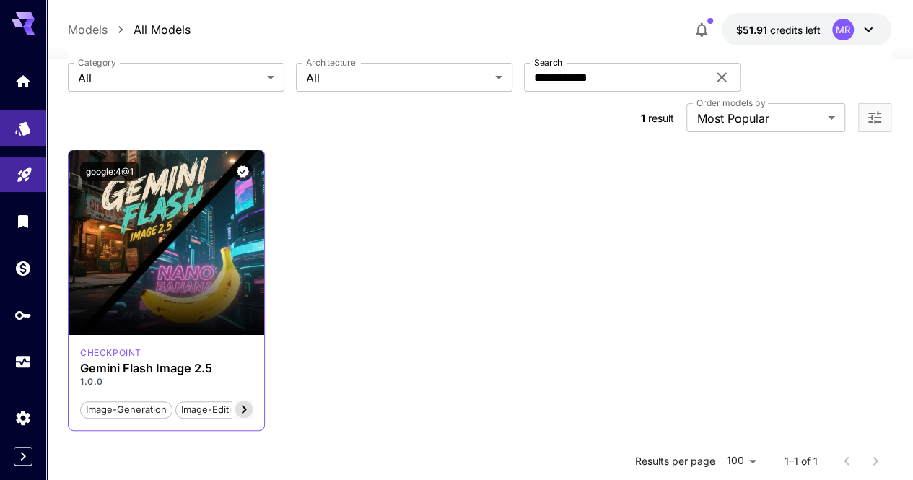
click at [244, 378] on div "checkpoint Gemini Flash Image 2.5 1.0.0 image-generation image-editing multi-im…" at bounding box center [167, 382] width 196 height 95
click at [98, 347] on p "checkpoint" at bounding box center [110, 353] width 61 height 13
click at [104, 347] on p "checkpoint" at bounding box center [110, 353] width 61 height 13
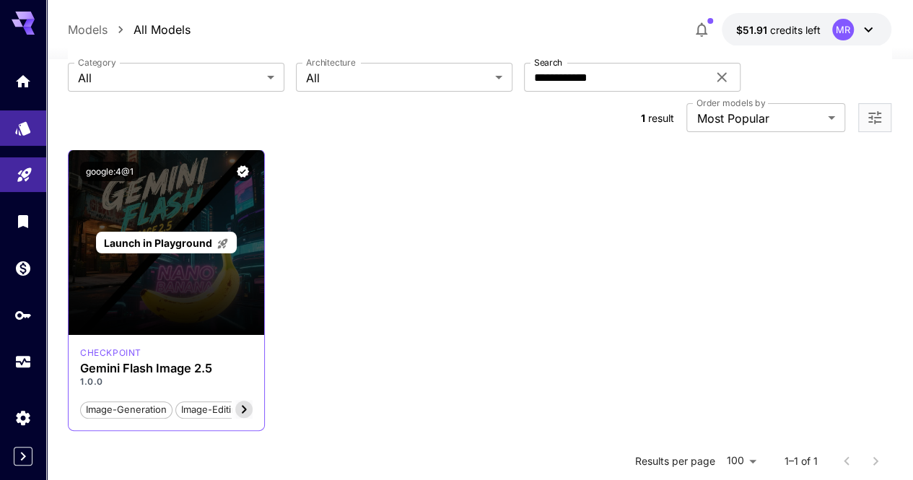
click at [181, 251] on div "Launch in Playground" at bounding box center [167, 242] width 196 height 185
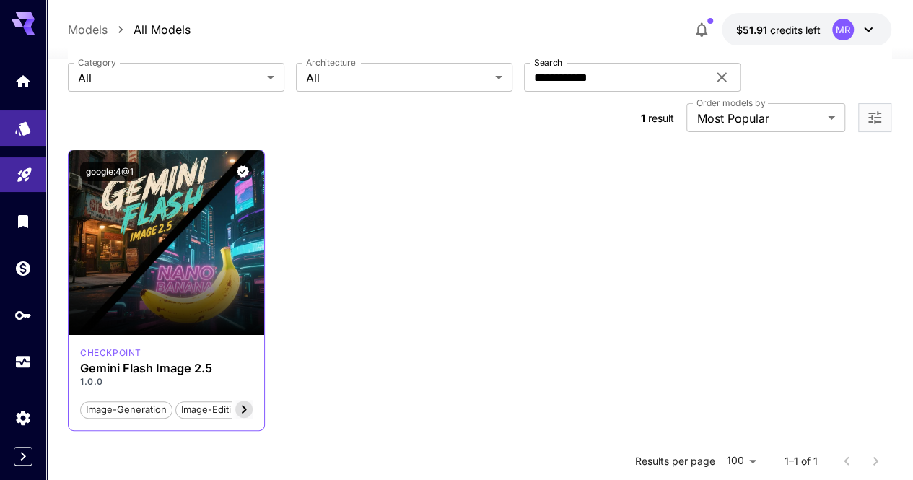
click at [238, 401] on icon at bounding box center [243, 409] width 17 height 17
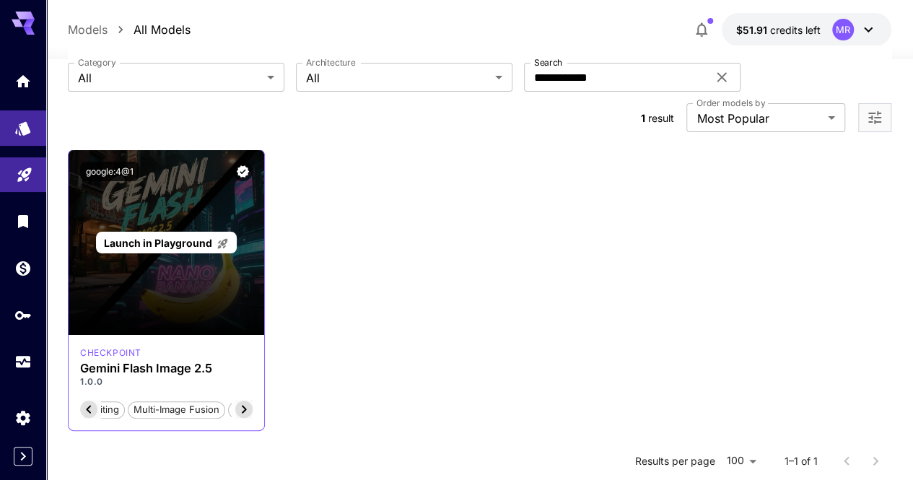
click at [130, 232] on div "Launch in Playground" at bounding box center [166, 243] width 141 height 22
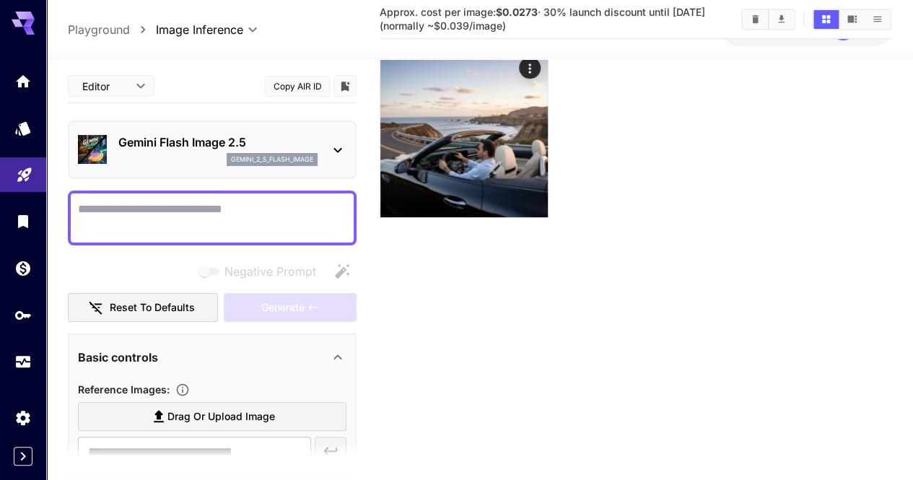
click at [127, 82] on body "**********" at bounding box center [456, 225] width 913 height 594
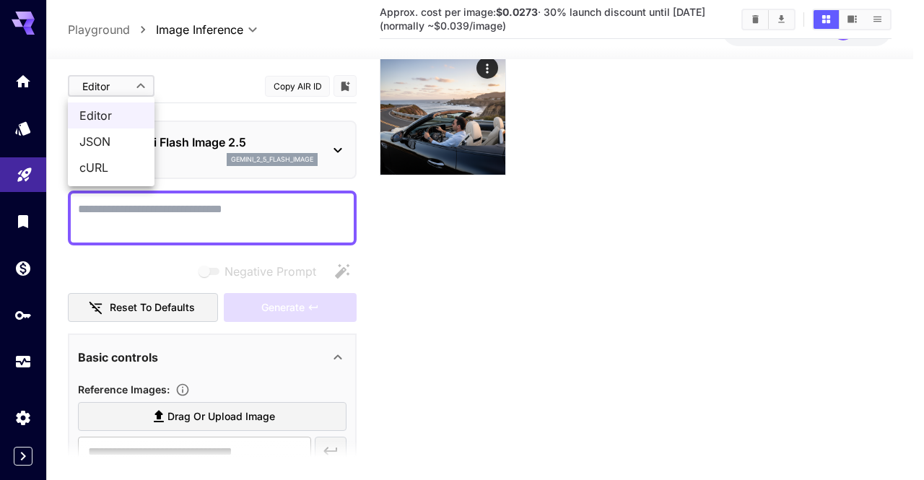
click at [110, 134] on span "JSON" at bounding box center [111, 141] width 64 height 17
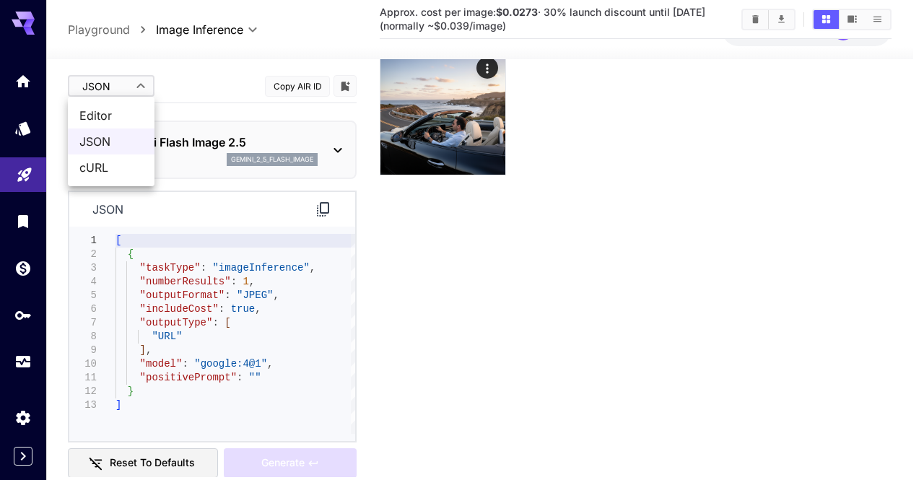
click at [119, 90] on body "**********" at bounding box center [462, 225] width 924 height 594
click at [110, 157] on li "cURL" at bounding box center [111, 168] width 87 height 26
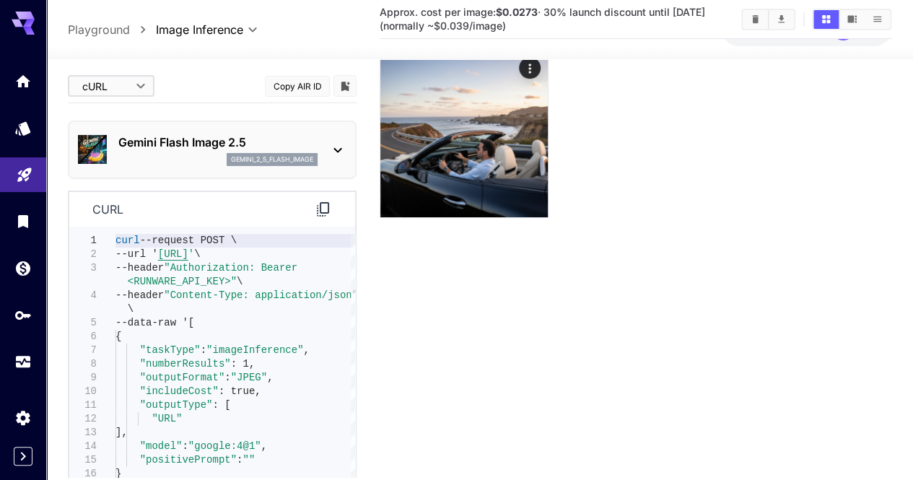
click at [116, 84] on body "**********" at bounding box center [456, 225] width 913 height 594
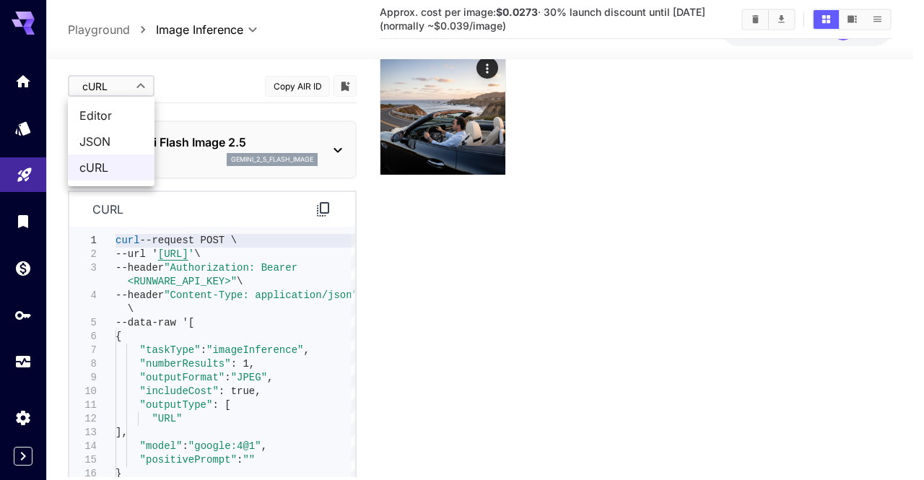
click at [122, 113] on span "Editor" at bounding box center [111, 115] width 64 height 17
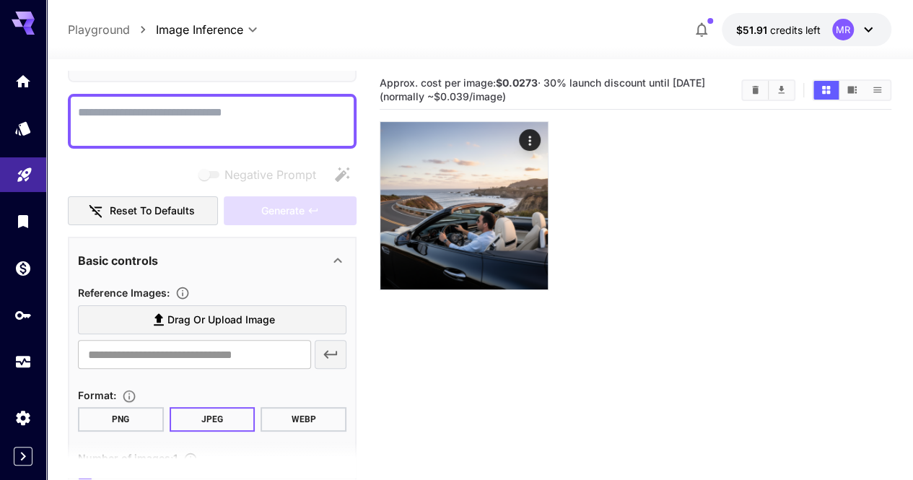
scroll to position [217, 0]
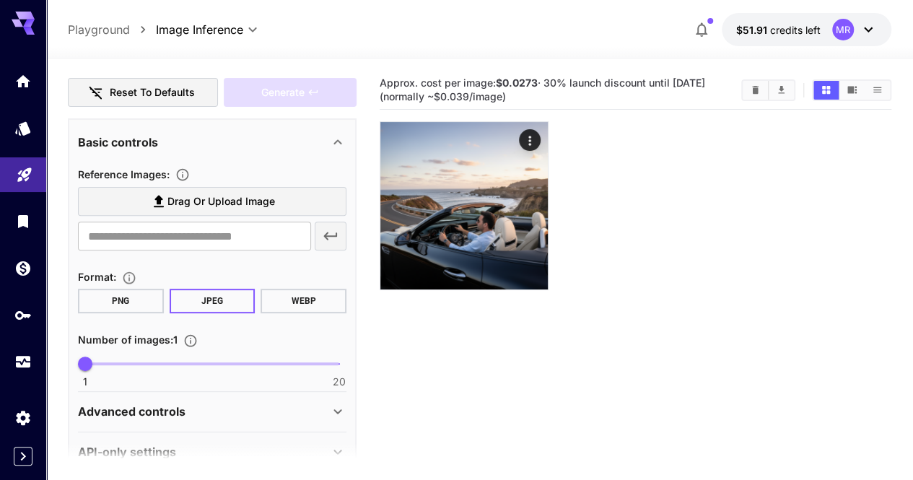
click at [170, 90] on button "Reset to defaults" at bounding box center [143, 93] width 150 height 30
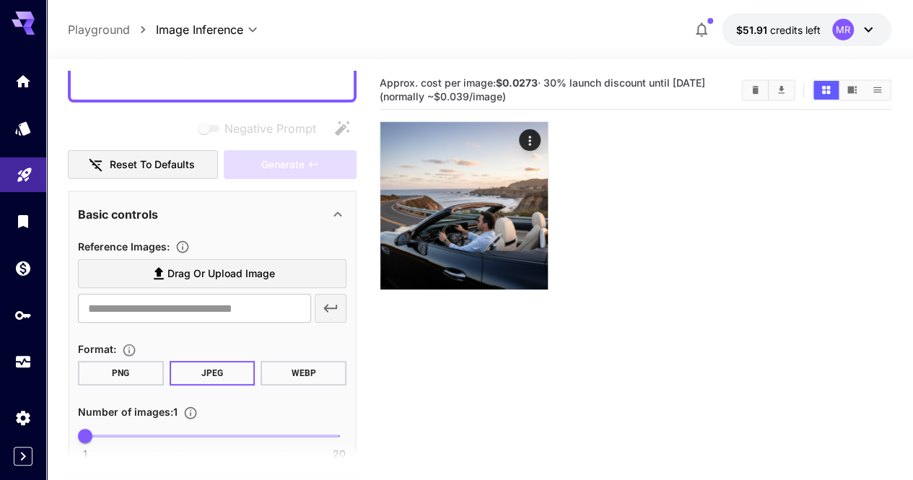
scroll to position [246, 0]
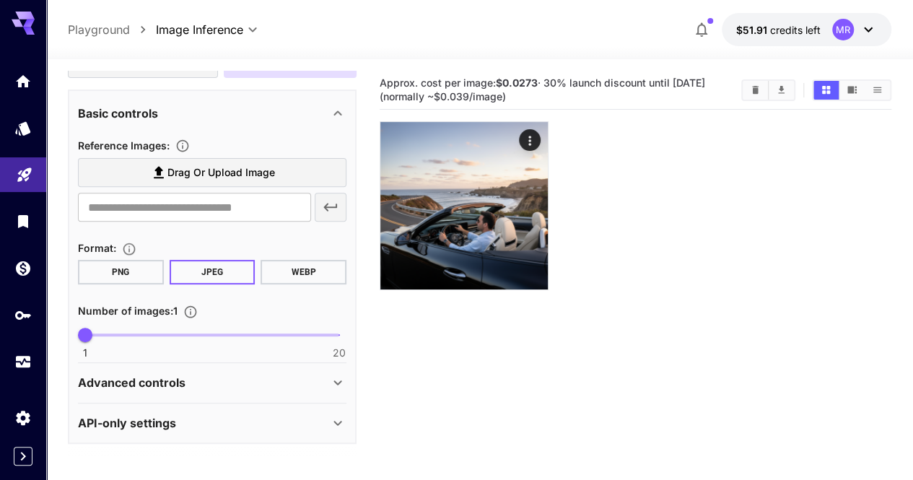
click at [225, 382] on div "Advanced controls" at bounding box center [203, 382] width 251 height 17
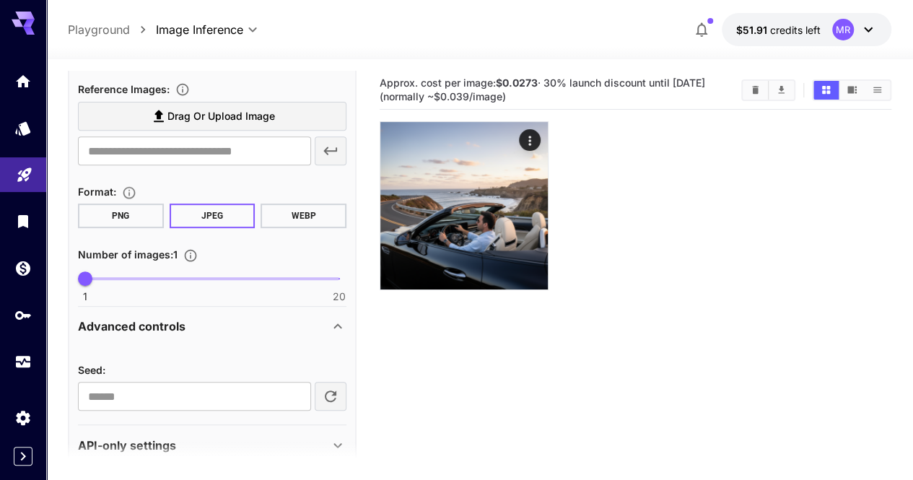
scroll to position [323, 0]
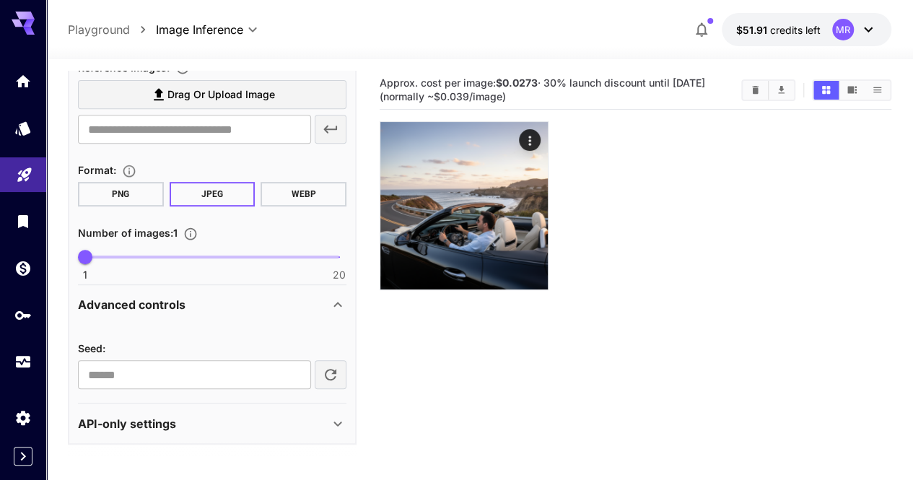
click at [217, 407] on div "API-only settings" at bounding box center [212, 424] width 269 height 35
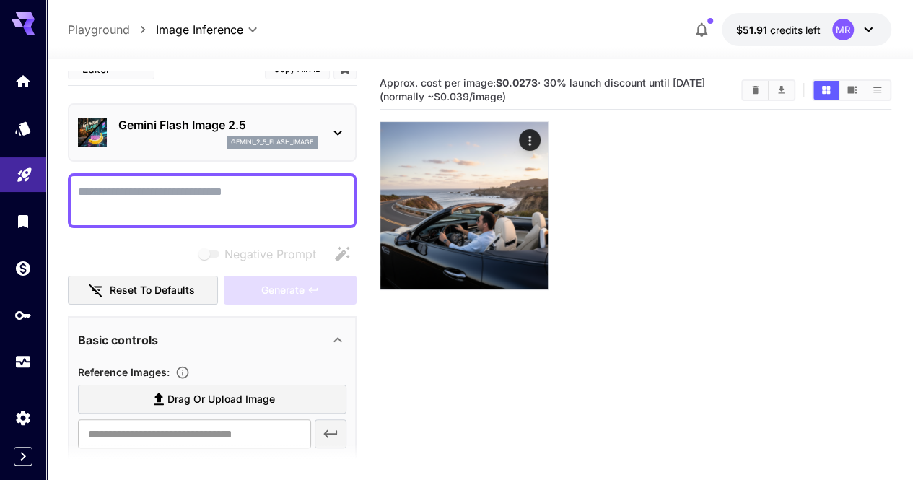
scroll to position [0, 0]
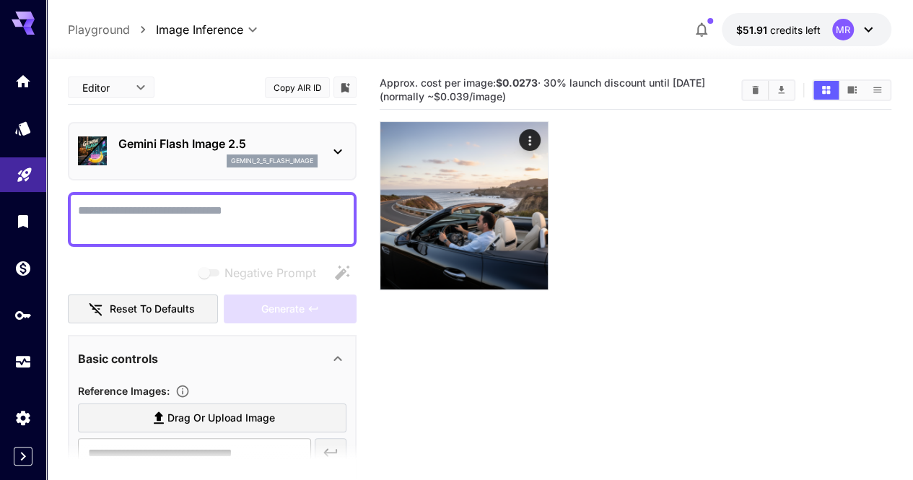
click at [113, 82] on body "**********" at bounding box center [456, 297] width 913 height 594
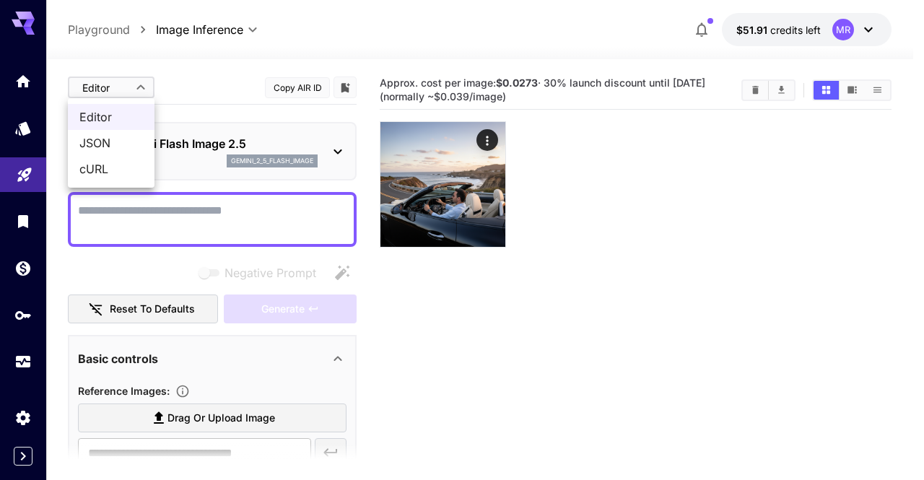
click at [125, 143] on span "JSON" at bounding box center [111, 142] width 64 height 17
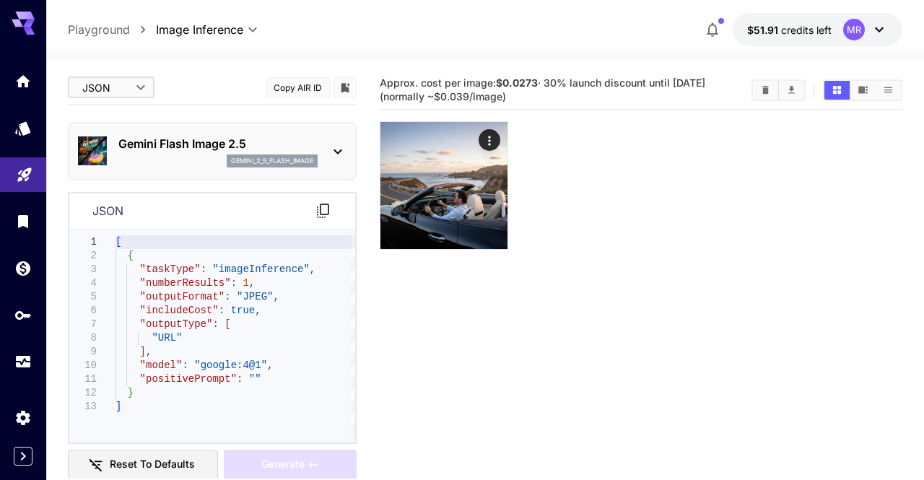
click at [111, 91] on body "**********" at bounding box center [462, 297] width 924 height 594
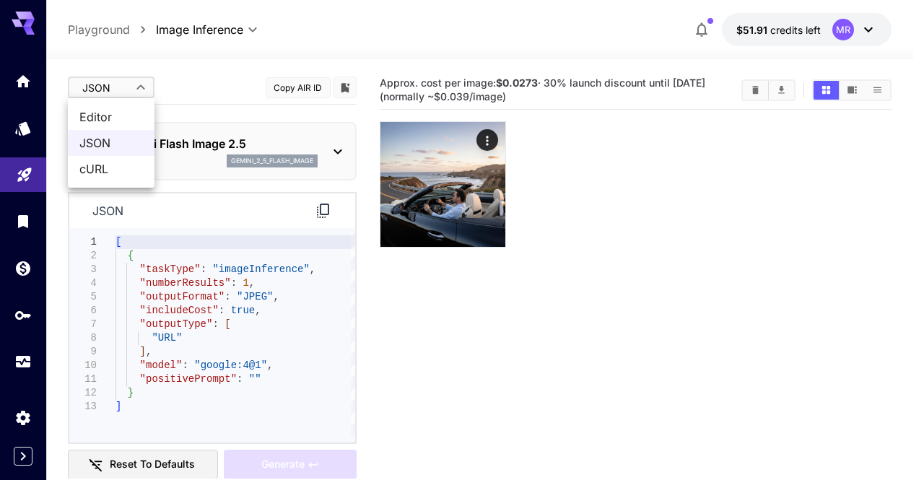
click at [112, 119] on span "Editor" at bounding box center [111, 116] width 64 height 17
type input "****"
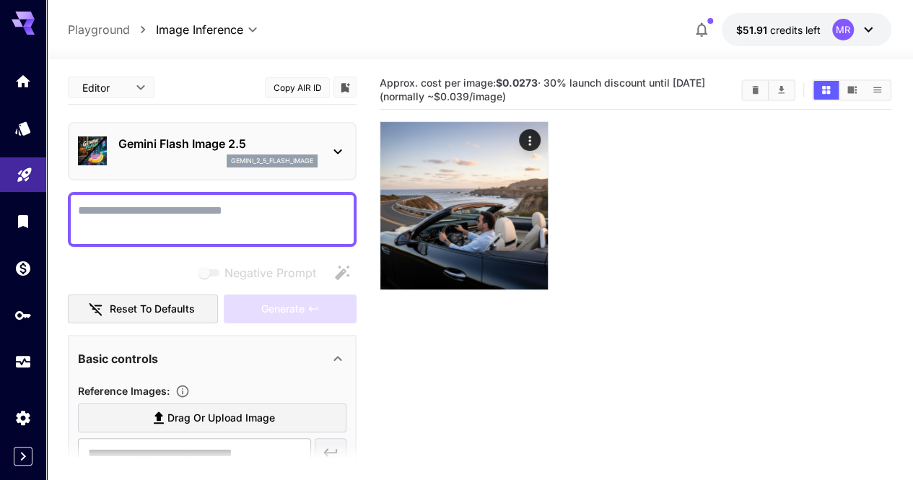
scroll to position [72, 0]
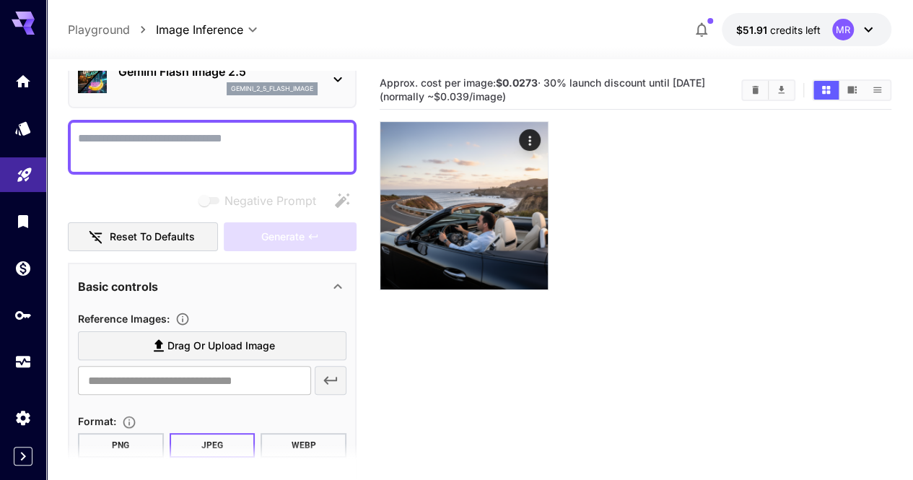
click at [213, 343] on span "Drag or upload image" at bounding box center [222, 346] width 108 height 18
click at [0, 0] on input "Drag or upload image" at bounding box center [0, 0] width 0 height 0
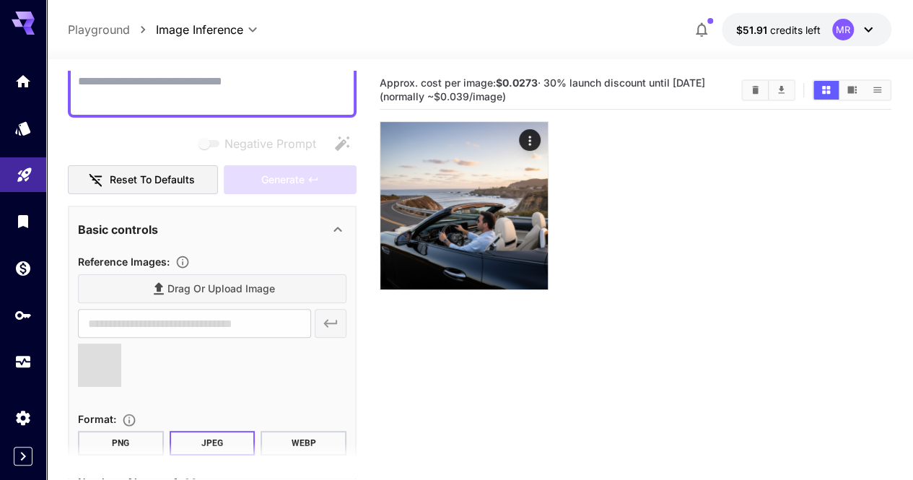
scroll to position [217, 0]
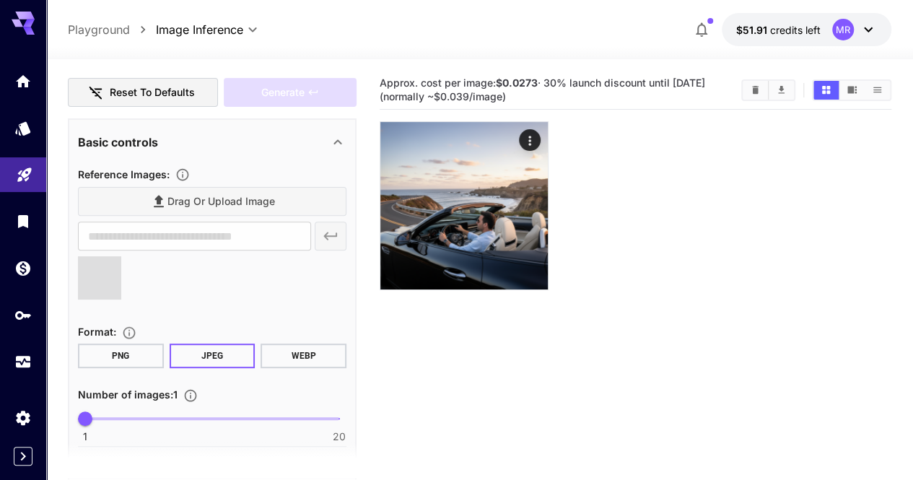
type input "**********"
click at [21, 466] on div at bounding box center [23, 240] width 46 height 480
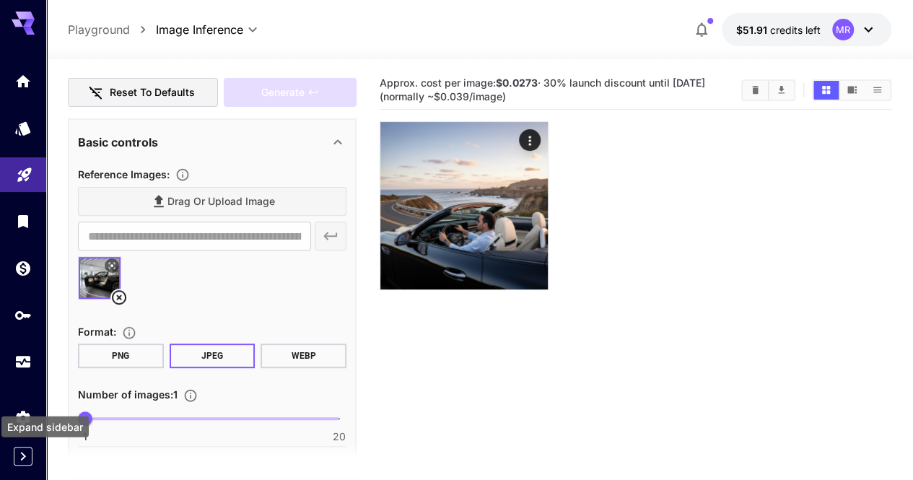
click at [25, 461] on icon "Expand sidebar" at bounding box center [22, 456] width 17 height 17
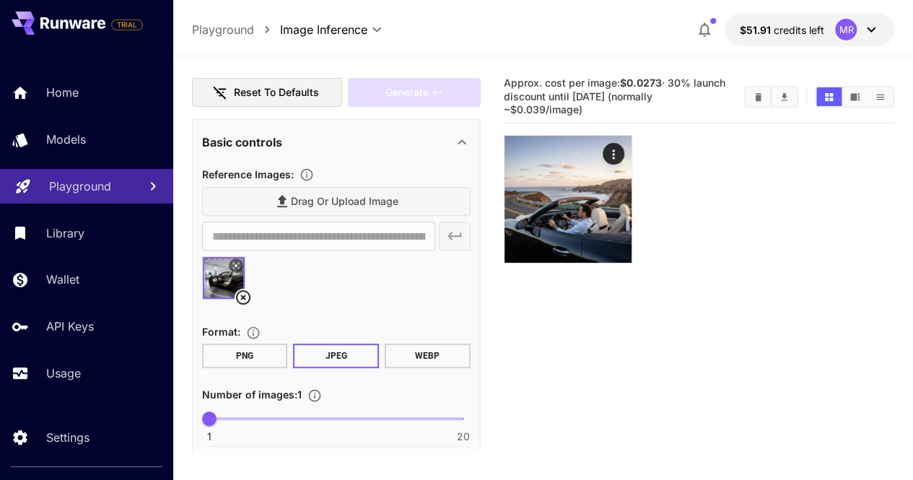
click at [363, 164] on div "**********" at bounding box center [336, 301] width 269 height 282
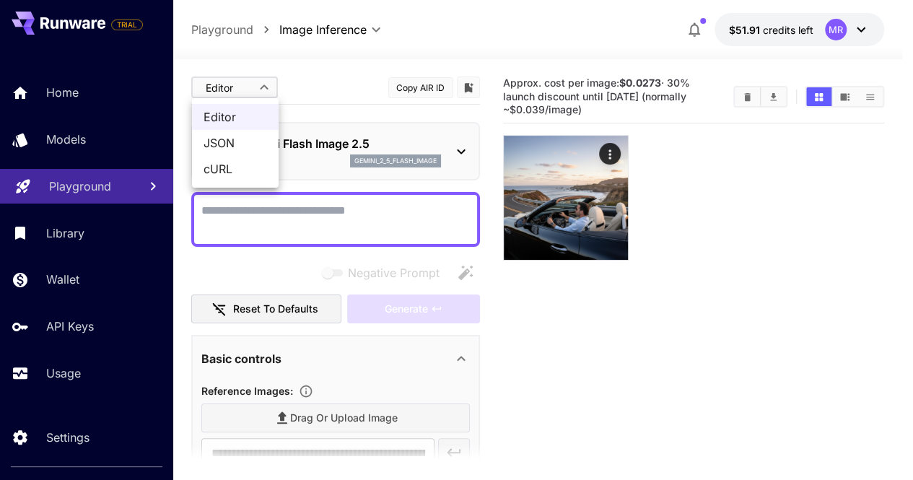
click at [244, 95] on body "**********" at bounding box center [456, 297] width 913 height 594
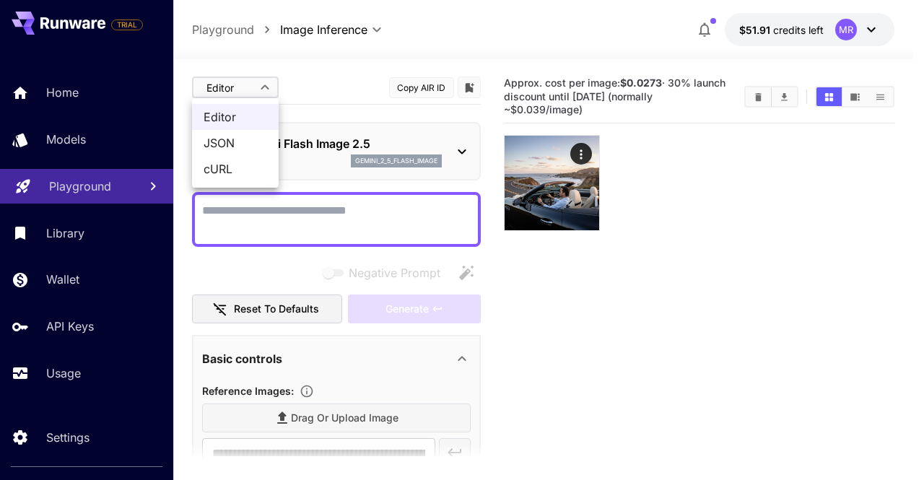
click at [248, 142] on span "JSON" at bounding box center [236, 142] width 64 height 17
type input "****"
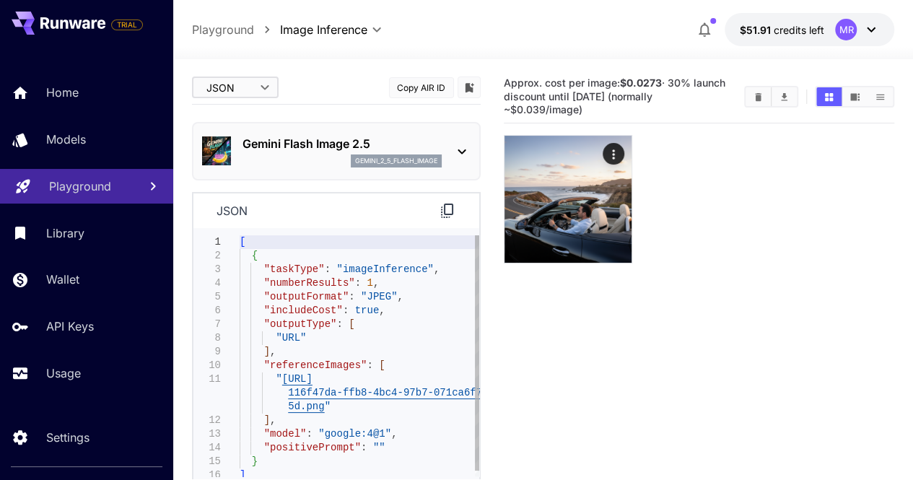
click at [337, 412] on div "[ { "taskType" : "imageInference" , "numberResults" : 1 , "outputFormat" : "JPE…" at bounding box center [360, 358] width 240 height 247
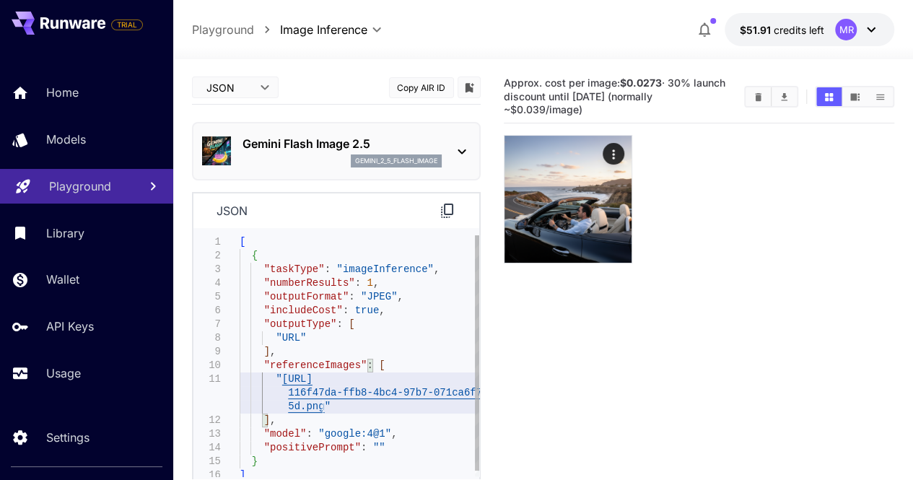
scroll to position [27, 0]
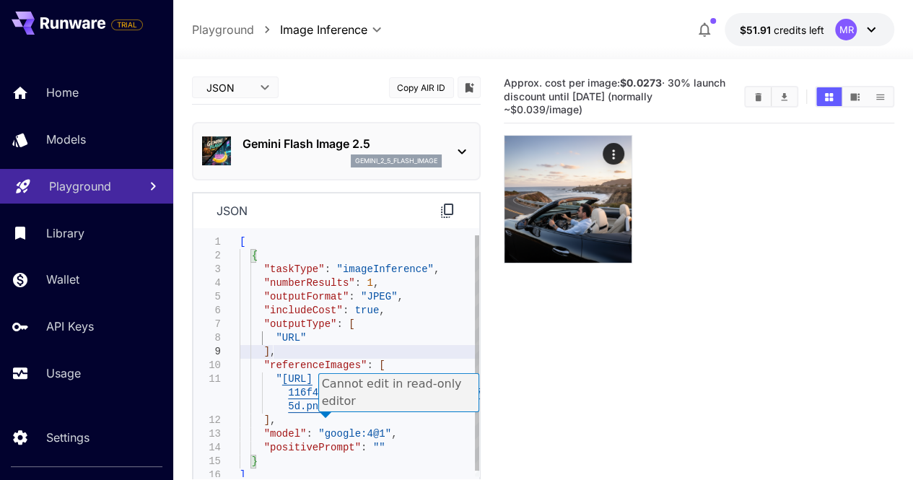
click at [424, 352] on div "[ { "taskType" : "imageInference" , "numberResults" : 1 , "outputFormat" : "JPE…" at bounding box center [360, 358] width 240 height 247
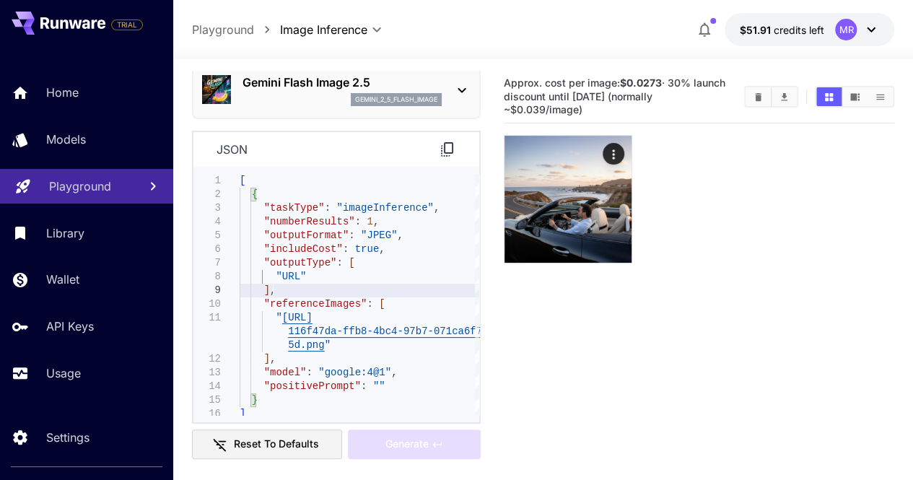
scroll to position [51, 0]
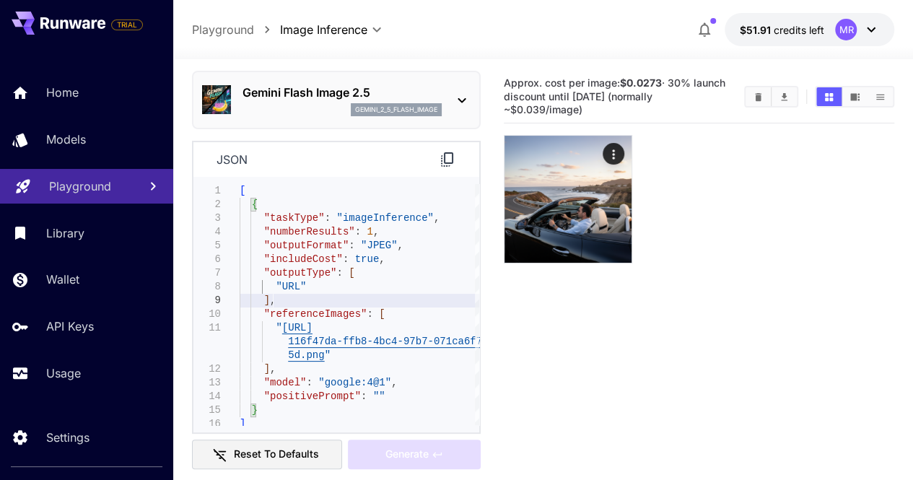
type textarea "**********"
click at [694, 14] on div "$51.91 credits left MR" at bounding box center [792, 29] width 204 height 33
click at [705, 32] on icon "button" at bounding box center [704, 29] width 17 height 17
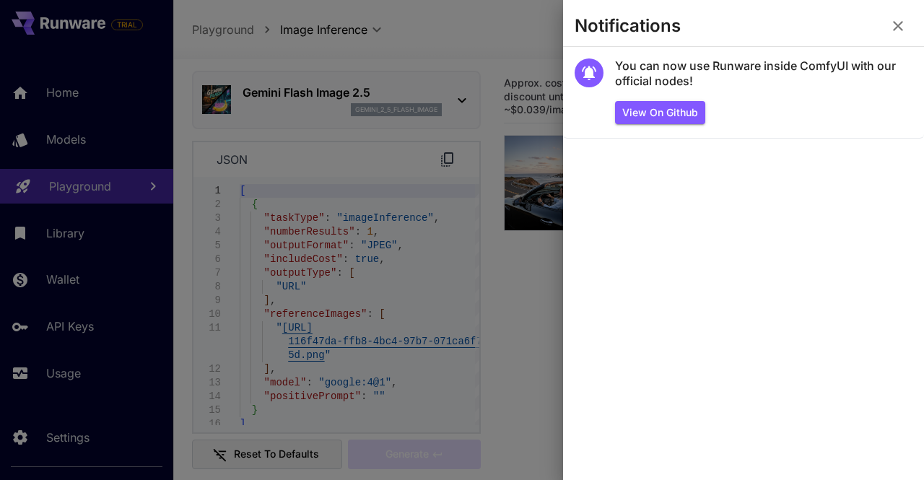
click at [898, 22] on icon "button" at bounding box center [898, 25] width 17 height 17
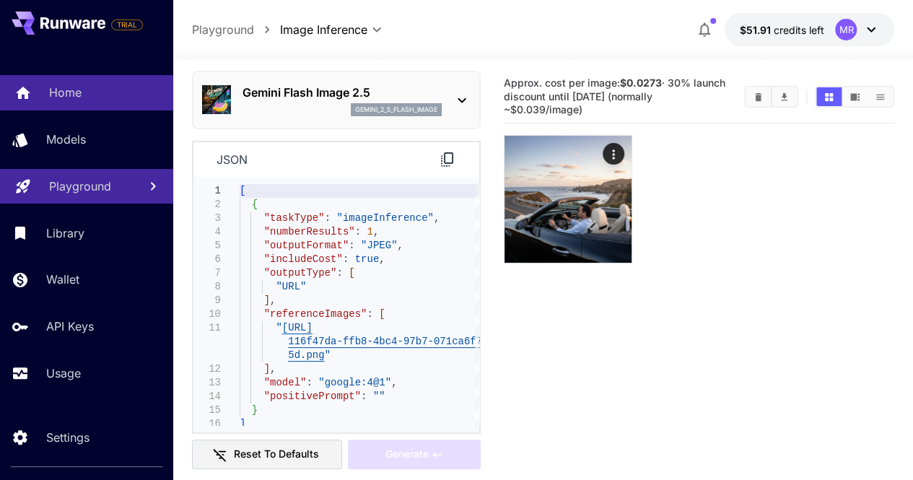
click at [59, 94] on p "Home" at bounding box center [65, 92] width 32 height 17
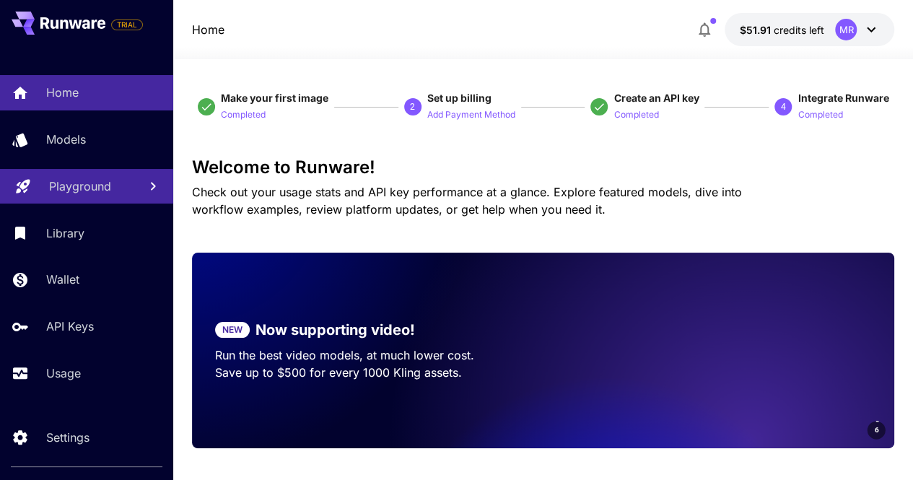
click at [88, 19] on icon at bounding box center [72, 23] width 65 height 12
click at [477, 118] on p "Add Payment Method" at bounding box center [471, 115] width 88 height 14
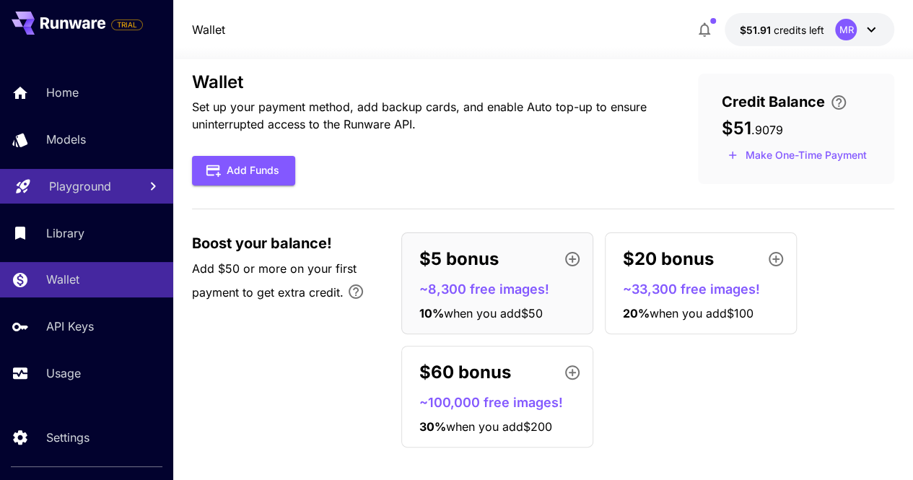
scroll to position [27, 0]
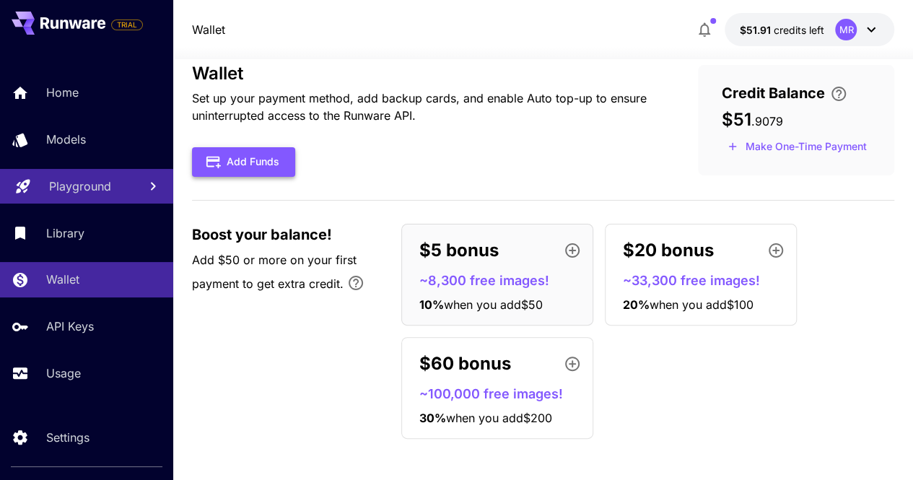
click at [250, 162] on button "Add Funds" at bounding box center [243, 162] width 103 height 30
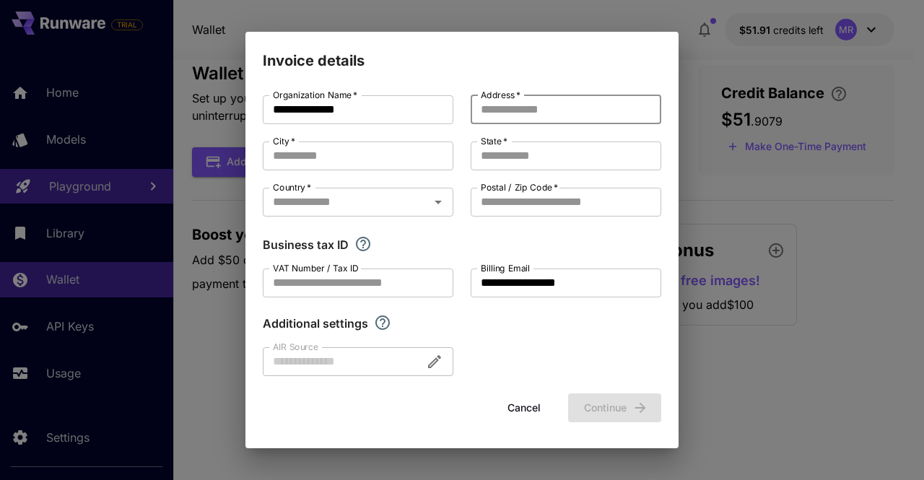
click at [564, 116] on input "Address   *" at bounding box center [566, 109] width 191 height 29
click at [531, 412] on button "Cancel" at bounding box center [524, 409] width 65 height 30
